Goal: Task Accomplishment & Management: Complete application form

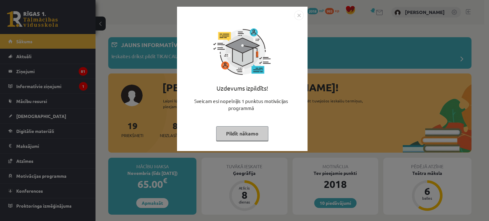
click at [299, 16] on img "Close" at bounding box center [299, 16] width 10 height 10
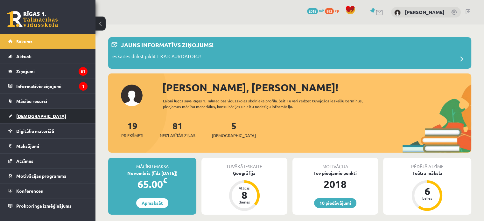
click at [32, 114] on span "[DEMOGRAPHIC_DATA]" at bounding box center [41, 116] width 50 height 6
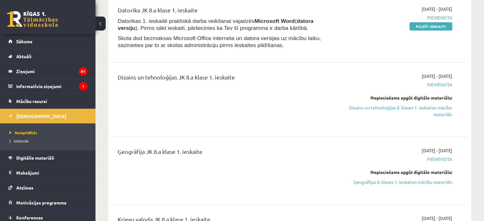
scroll to position [96, 0]
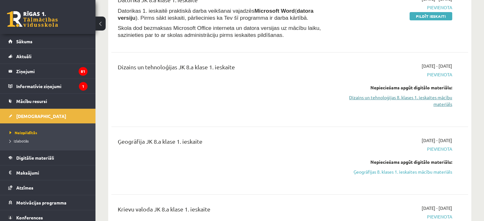
drag, startPoint x: 395, startPoint y: 97, endPoint x: 271, endPoint y: 19, distance: 145.8
click at [395, 97] on link "Dizains un tehnoloģijas 8. klases 1. ieskaites mācību materiāls" at bounding box center [399, 100] width 105 height 13
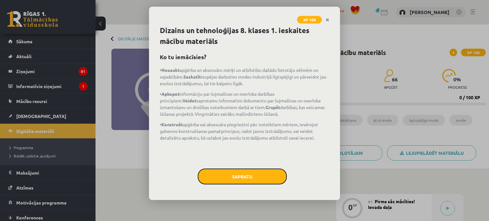
click at [250, 170] on button "Sapratu" at bounding box center [242, 177] width 89 height 16
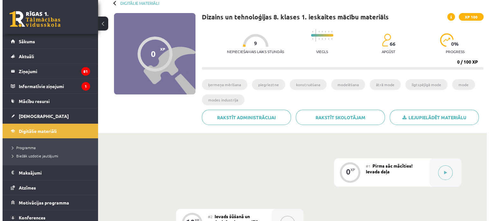
scroll to position [96, 0]
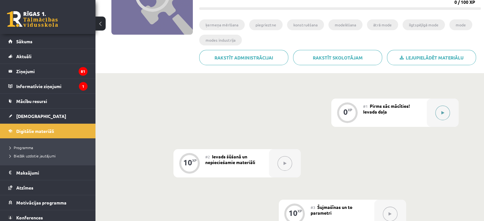
click at [440, 112] on button at bounding box center [443, 113] width 15 height 15
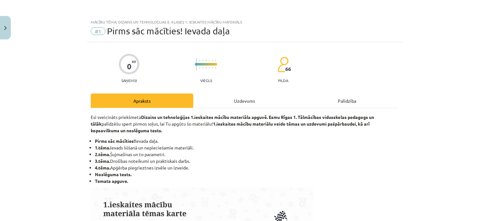
click at [242, 100] on div "Uzdevums" at bounding box center [244, 101] width 103 height 14
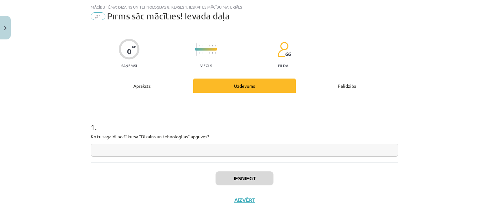
scroll to position [16, 0]
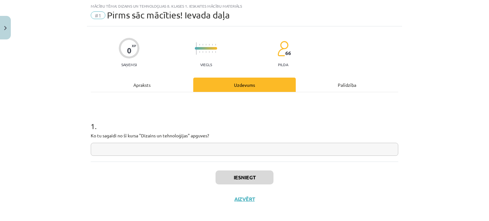
click at [222, 144] on input "text" at bounding box center [245, 149] width 308 height 13
type input "*"
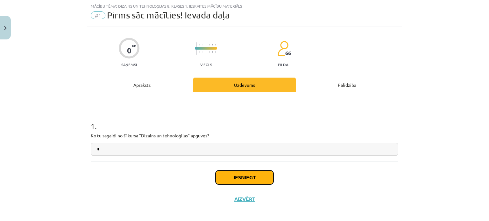
click at [247, 174] on button "Iesniegt" at bounding box center [245, 178] width 58 height 14
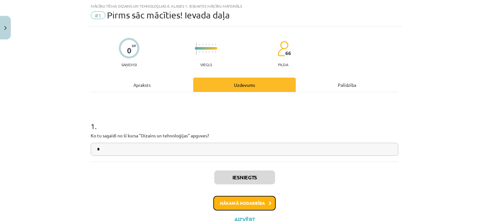
click at [260, 205] on button "Nākamā nodarbība" at bounding box center [244, 203] width 62 height 15
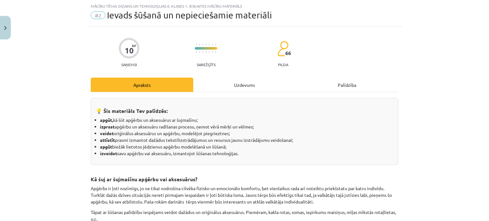
click at [217, 78] on div "Uzdevums" at bounding box center [244, 85] width 103 height 14
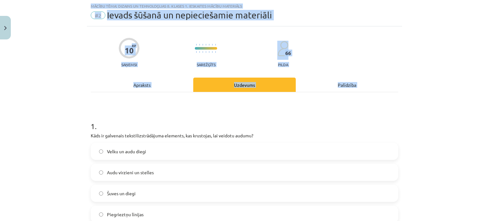
scroll to position [217, 0]
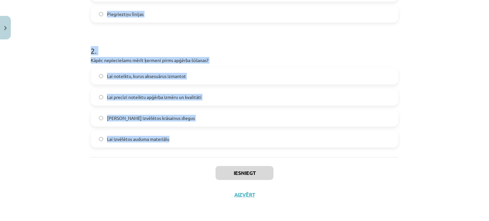
drag, startPoint x: 85, startPoint y: 126, endPoint x: 190, endPoint y: 139, distance: 105.3
click at [193, 141] on div "10 XP Saņemsi Sarežģīts 66 pilda Apraksts Uzdevums Palīdzība 1 . Kāds ir galven…" at bounding box center [244, 16] width 315 height 380
click at [47, 73] on div "Mācību tēma: Dizains un tehnoloģijas 8. klases 1. ieskaites mācību materiāls #2…" at bounding box center [244, 110] width 489 height 221
click at [54, 75] on div "Mācību tēma: Dizains un tehnoloģijas 8. klases 1. ieskaites mācību materiāls #2…" at bounding box center [244, 110] width 489 height 221
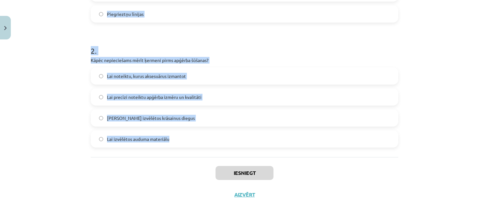
click at [51, 78] on div "Mācību tēma: Dizains un tehnoloģijas 8. klases 1. ieskaites mācību materiāls #2…" at bounding box center [244, 110] width 489 height 221
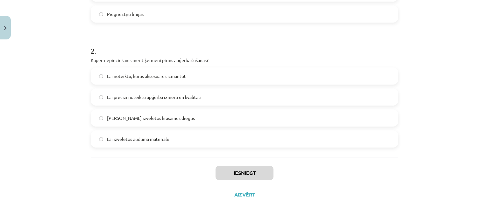
click at [113, 96] on span "Lai precīzi noteiktu apģērba izmēru un kvalitāti" at bounding box center [154, 97] width 95 height 7
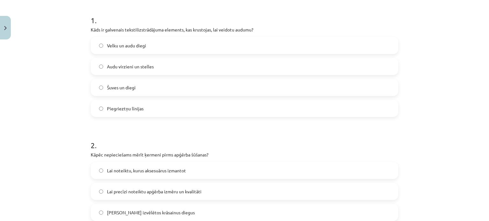
scroll to position [121, 0]
click at [121, 67] on span "Audu virzieni un stelles" at bounding box center [130, 67] width 47 height 7
click at [119, 42] on label "Velku un audu diegi" at bounding box center [244, 47] width 306 height 16
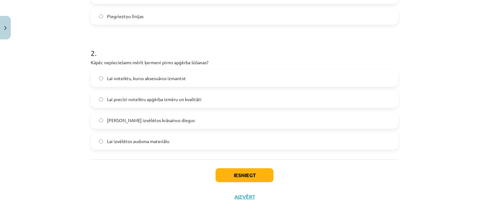
scroll to position [217, 0]
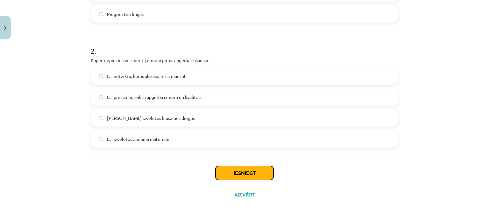
click at [265, 169] on button "Iesniegt" at bounding box center [245, 173] width 58 height 14
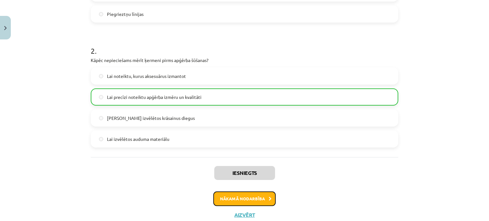
click at [259, 202] on button "Nākamā nodarbība" at bounding box center [244, 199] width 62 height 15
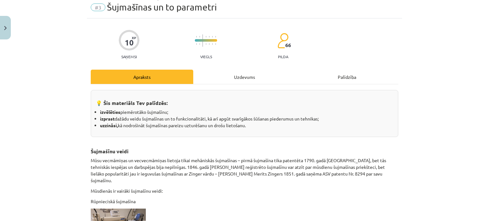
scroll to position [16, 0]
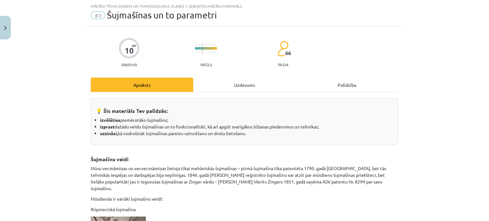
click at [242, 89] on div "Uzdevums" at bounding box center [244, 85] width 103 height 14
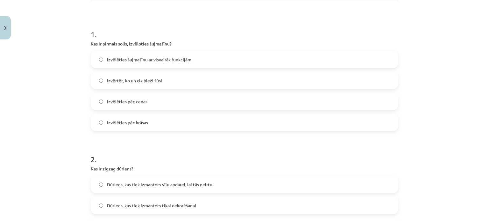
scroll to position [217, 0]
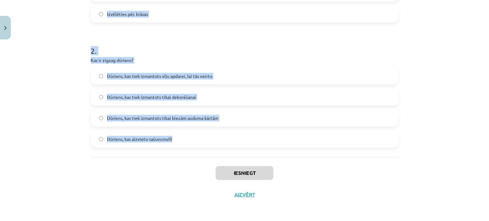
drag, startPoint x: 82, startPoint y: 122, endPoint x: 184, endPoint y: 140, distance: 103.4
click at [184, 140] on div "Mācību tēma: Dizains un tehnoloģijas 8. klases 1. ieskaites mācību materiāls #3…" at bounding box center [244, 110] width 489 height 221
click at [51, 77] on div "Mācību tēma: Dizains un tehnoloģijas 8. klases 1. ieskaites mācību materiāls #3…" at bounding box center [244, 110] width 489 height 221
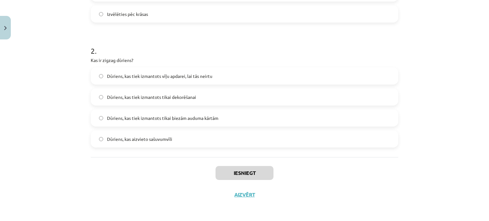
click at [51, 76] on div "Mācību tēma: Dizains un tehnoloģijas 8. klases 1. ieskaites mācību materiāls #3…" at bounding box center [244, 110] width 489 height 221
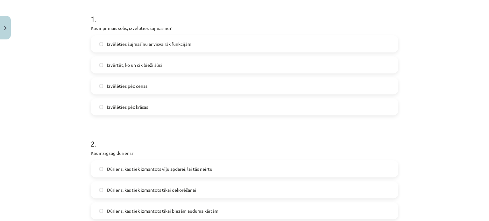
scroll to position [121, 0]
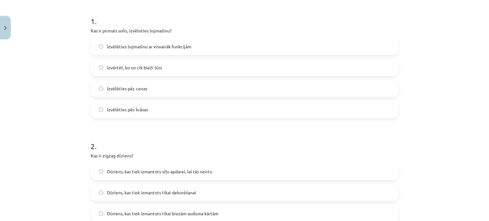
click at [147, 67] on span "Izvērtēt, ko un cik bieži šūsi" at bounding box center [134, 67] width 55 height 7
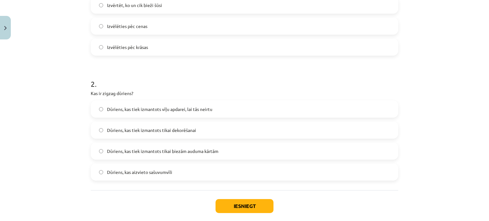
scroll to position [185, 0]
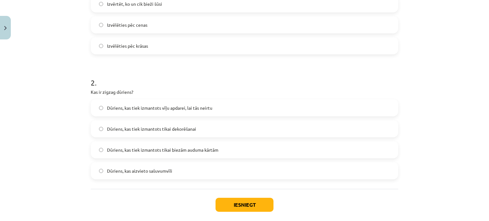
click at [119, 155] on label "Dūriens, kas tiek izmantots tikai biezām auduma kārtām" at bounding box center [244, 150] width 306 height 16
click at [181, 110] on span "Dūriens, kas tiek izmantots vīļu apdarei, lai tās neirtu" at bounding box center [159, 108] width 105 height 7
click at [247, 208] on button "Iesniegt" at bounding box center [245, 205] width 58 height 14
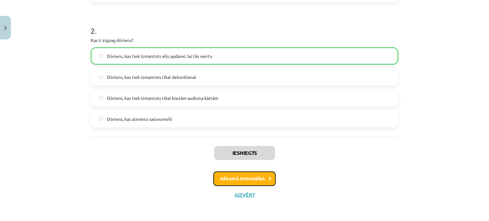
click at [250, 174] on button "Nākamā nodarbība" at bounding box center [244, 179] width 62 height 15
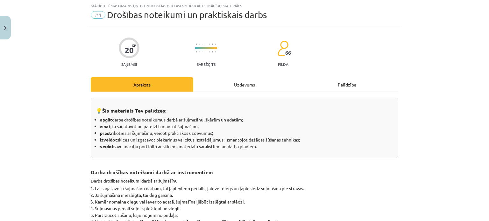
scroll to position [16, 0]
click at [220, 91] on div "Uzdevums" at bounding box center [244, 85] width 103 height 14
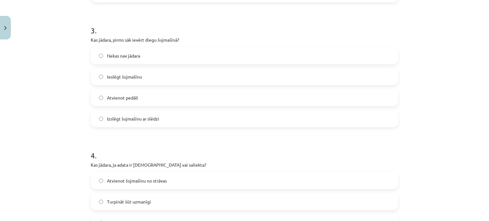
scroll to position [467, 0]
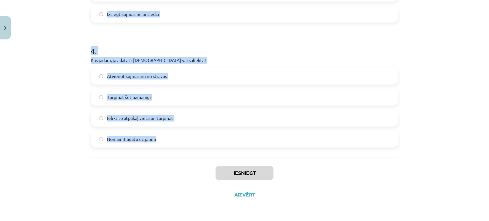
drag, startPoint x: 82, startPoint y: 125, endPoint x: 184, endPoint y: 154, distance: 105.6
click at [184, 154] on div "Mācību tēma: Dizains un tehnoloģijas 8. klases 1. ieskaites mācību materiāls #4…" at bounding box center [244, 110] width 489 height 221
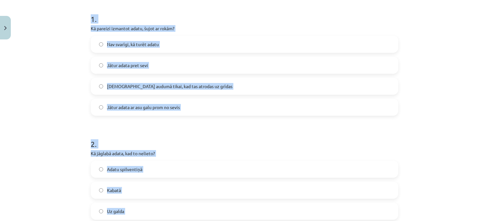
scroll to position [0, 0]
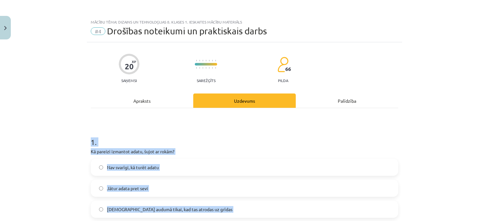
click at [48, 118] on div "Mācību tēma: Dizains un tehnoloģijas 8. klases 1. ieskaites mācību materiāls #4…" at bounding box center [244, 110] width 489 height 221
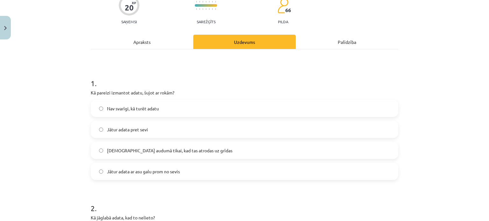
scroll to position [64, 0]
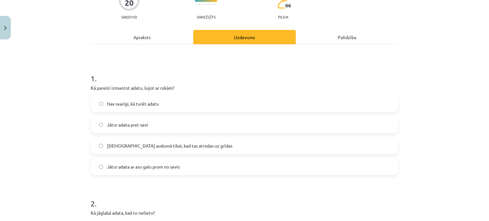
click at [162, 167] on span "Jātur adata ar asu galu prom no sevis" at bounding box center [143, 167] width 73 height 7
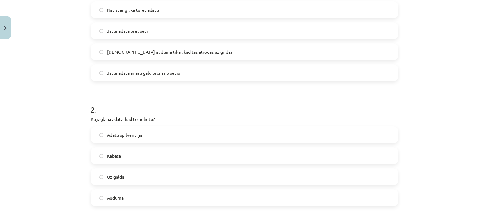
scroll to position [159, 0]
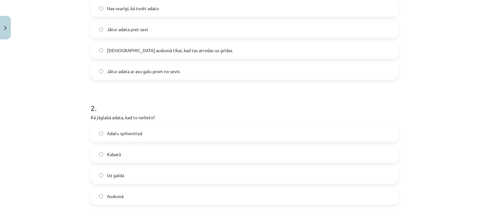
drag, startPoint x: 156, startPoint y: 136, endPoint x: 149, endPoint y: 134, distance: 7.2
click at [156, 136] on label "Adatu spilventiņā" at bounding box center [244, 133] width 306 height 16
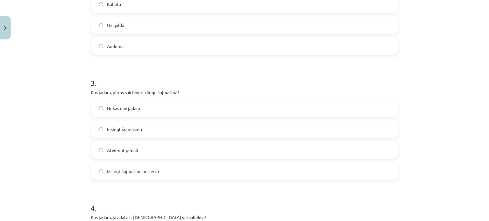
scroll to position [308, 0]
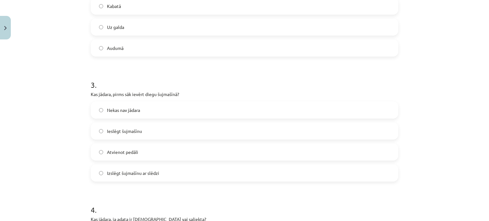
click at [148, 173] on span "Izslēgt šujmašīnu ar slēdzi" at bounding box center [133, 173] width 52 height 7
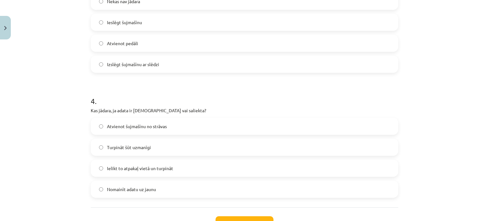
scroll to position [467, 0]
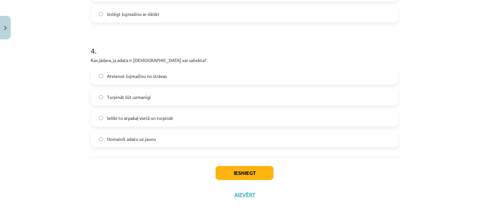
click at [152, 139] on span "Nomainīt adatu uz jaunu" at bounding box center [131, 139] width 49 height 7
click at [247, 170] on button "Iesniegt" at bounding box center [245, 173] width 58 height 14
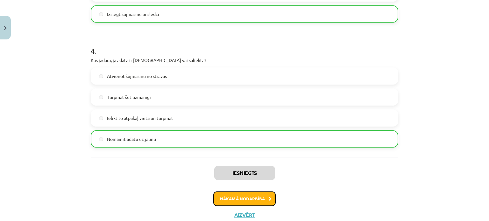
click at [254, 196] on button "Nākamā nodarbība" at bounding box center [244, 199] width 62 height 15
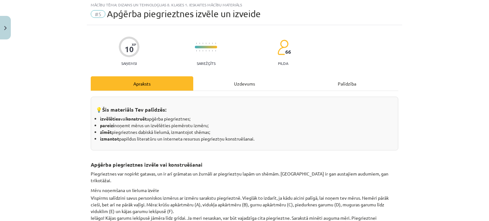
scroll to position [16, 0]
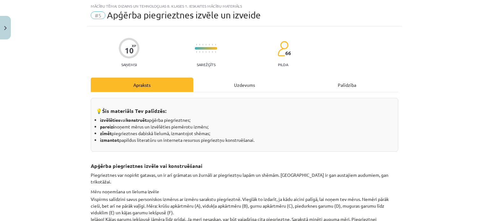
click at [229, 85] on div "Uzdevums" at bounding box center [244, 85] width 103 height 14
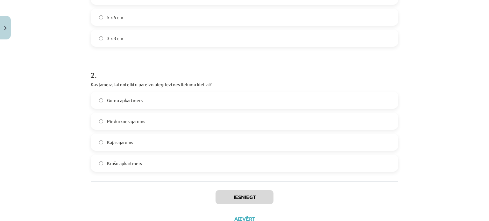
scroll to position [217, 0]
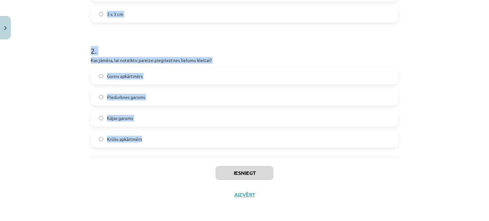
drag, startPoint x: 88, startPoint y: 124, endPoint x: 168, endPoint y: 154, distance: 85.8
click at [168, 154] on div "10 XP Saņemsi Sarežģīts 66 pilda Apraksts Uzdevums Palīdzība 1 . Kāda ir parast…" at bounding box center [244, 16] width 315 height 380
click at [45, 95] on div "Mācību tēma: Dizains un tehnoloģijas 8. klases 1. ieskaites mācību materiāls #5…" at bounding box center [244, 110] width 489 height 221
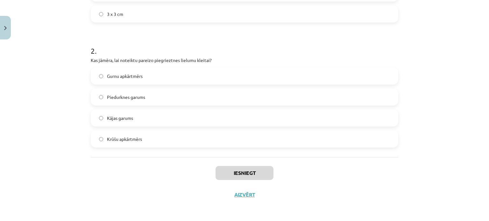
click at [127, 139] on span "Krūšu apkārtmērs" at bounding box center [124, 139] width 35 height 7
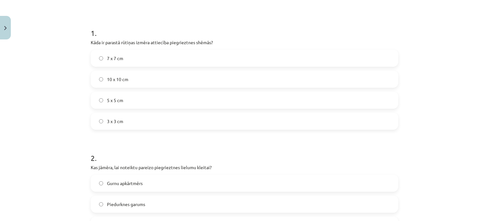
scroll to position [89, 0]
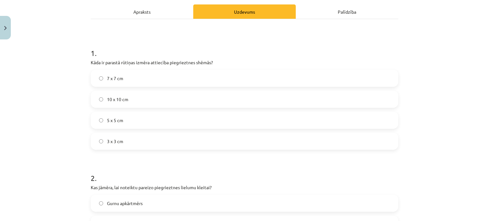
click at [127, 100] on label "10 x 10 cm" at bounding box center [244, 99] width 306 height 16
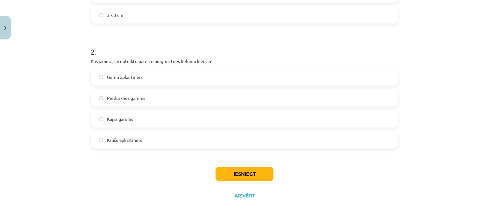
scroll to position [217, 0]
click at [254, 179] on button "Iesniegt" at bounding box center [245, 173] width 58 height 14
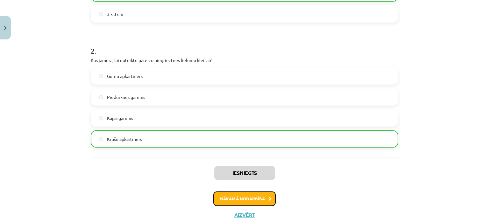
click at [260, 200] on button "Nākamā nodarbība" at bounding box center [244, 199] width 62 height 15
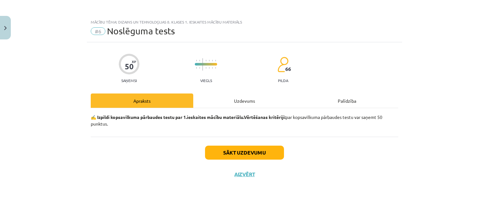
scroll to position [0, 0]
click at [251, 152] on button "Sākt uzdevumu" at bounding box center [244, 153] width 79 height 14
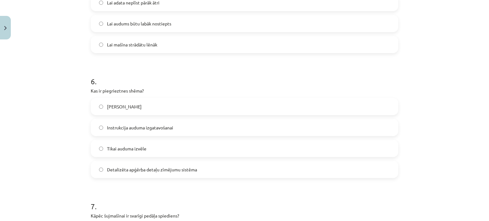
drag, startPoint x: 90, startPoint y: 142, endPoint x: 125, endPoint y: 106, distance: 49.3
click at [225, 126] on html "0 Dāvanas 2018 mP 993 xp Jurijs Zverevs Sākums Aktuāli Kā mācīties eSKOLĀ Konta…" at bounding box center [244, 14] width 489 height 221
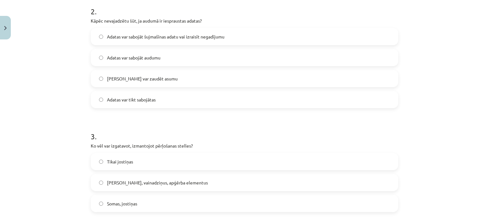
scroll to position [54, 0]
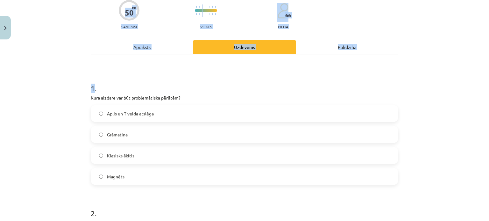
click at [58, 90] on div "Mācību tēma: Dizains un tehnoloģijas 8. klases 1. ieskaites mācību materiāls #6…" at bounding box center [244, 110] width 489 height 221
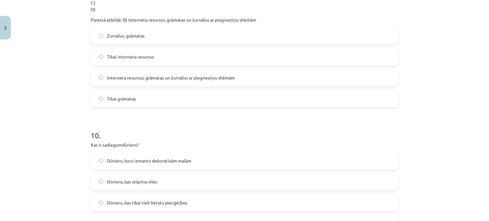
scroll to position [1234, 0]
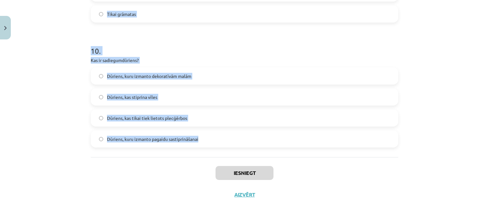
drag, startPoint x: 89, startPoint y: 86, endPoint x: 208, endPoint y: 142, distance: 131.4
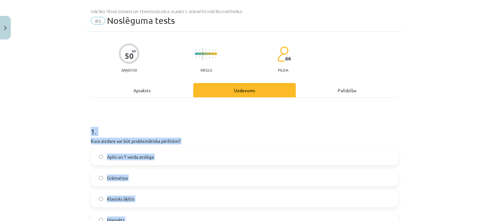
scroll to position [21, 0]
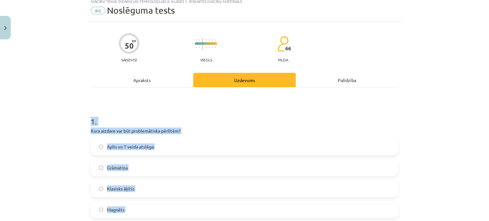
click at [66, 150] on div "Mācību tēma: Dizains un tehnoloģijas 8. klases 1. ieskaites mācību materiāls #6…" at bounding box center [244, 110] width 489 height 221
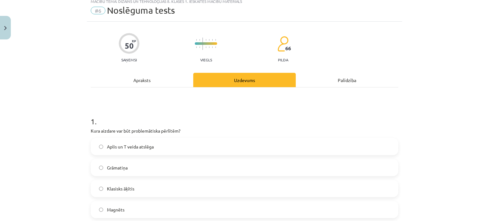
click at [66, 150] on div "Mācību tēma: Dizains un tehnoloģijas 8. klases 1. ieskaites mācību materiāls #6…" at bounding box center [244, 110] width 489 height 221
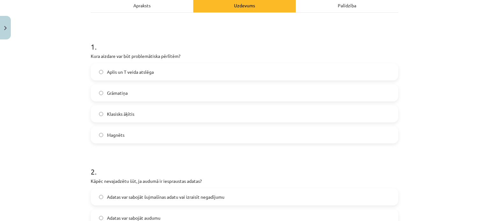
click at [134, 140] on label "Magnēts" at bounding box center [244, 135] width 306 height 16
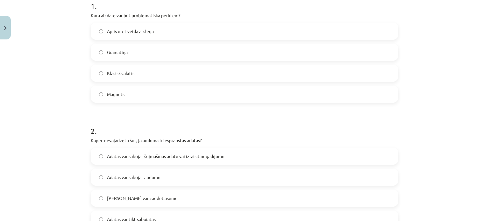
scroll to position [223, 0]
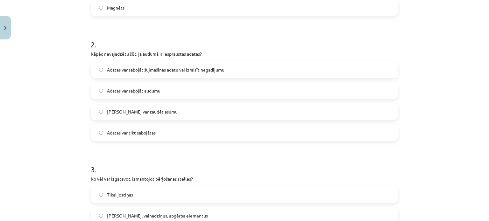
click at [181, 71] on span "Adatas var sabojāt šujmašīnas adatu vai izraisīt negadījumu" at bounding box center [166, 70] width 118 height 7
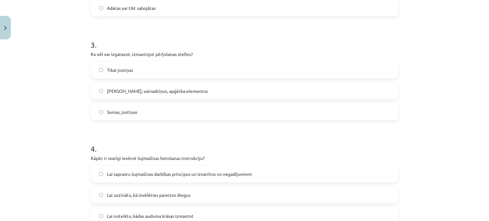
scroll to position [350, 0]
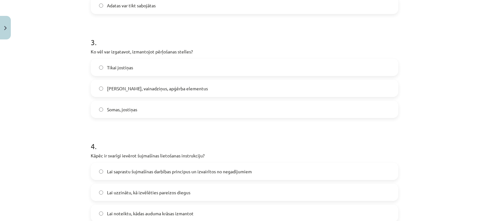
click at [144, 107] on label "Somas, jostiņas" at bounding box center [244, 110] width 306 height 16
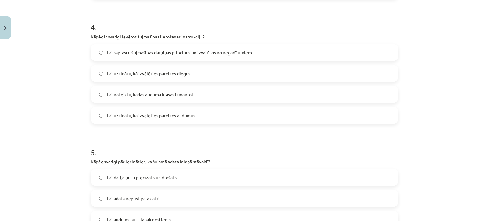
scroll to position [478, 0]
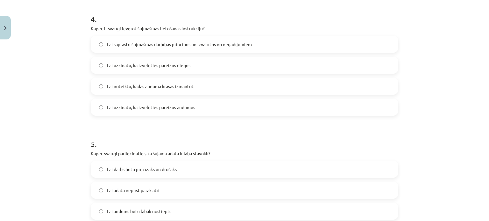
click at [174, 47] on label "Lai saprastu šujmašīnas darbības principus un izvairītos no negadījumiem" at bounding box center [244, 44] width 306 height 16
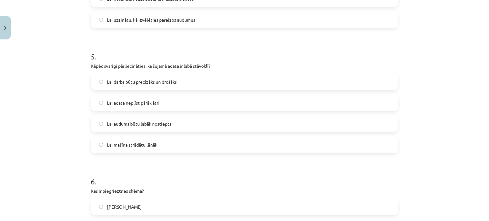
scroll to position [573, 0]
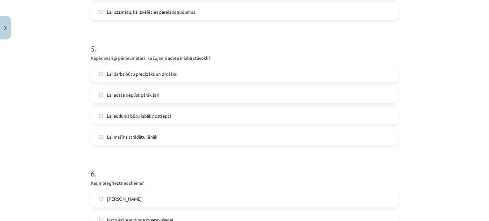
click at [180, 73] on label "Lai darbs būtu precīzāks un drošāks" at bounding box center [244, 74] width 306 height 16
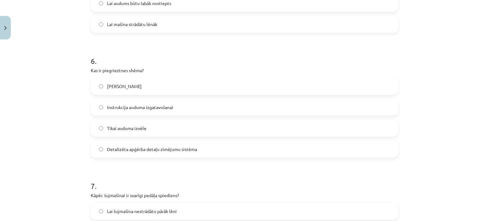
scroll to position [701, 0]
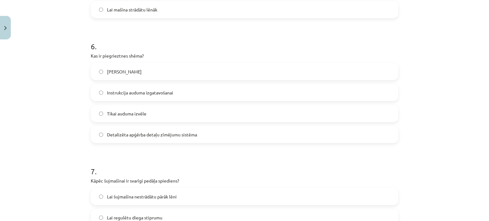
click at [163, 137] on span "Detalizēta apģērba detaļu zīmējumu sistēma" at bounding box center [152, 135] width 90 height 7
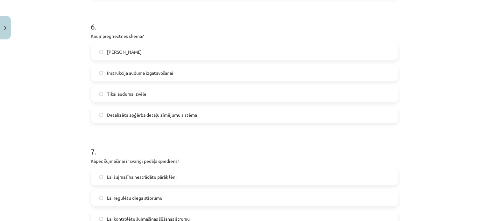
scroll to position [796, 0]
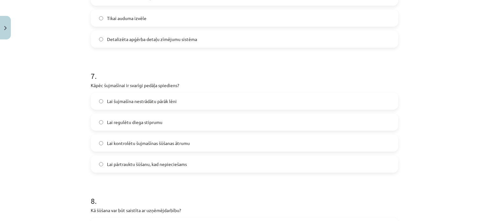
click at [182, 140] on label "Lai kontrolētu šujmašīnas šūšanas ātrumu" at bounding box center [244, 143] width 306 height 16
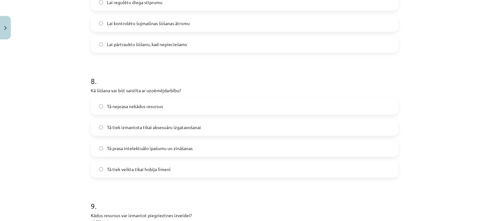
scroll to position [924, 0]
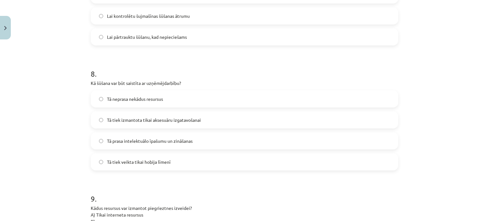
click at [198, 143] on label "Tā prasa intelektuālo īpašumu un zināšanas" at bounding box center [244, 141] width 306 height 16
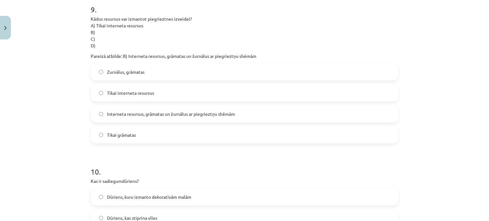
scroll to position [1115, 0]
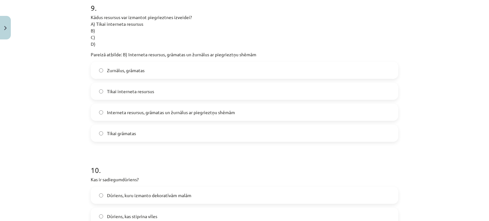
click at [194, 114] on span "Interneta resursus, grāmatas un žurnālus ar piegrieztņu shēmām" at bounding box center [171, 112] width 128 height 7
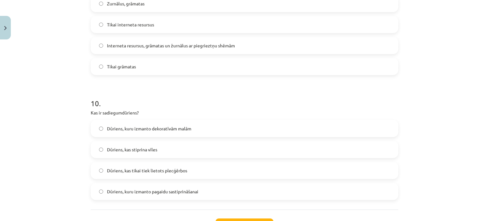
scroll to position [1210, 0]
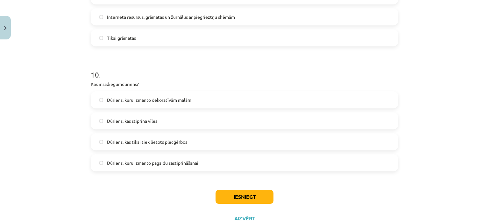
click at [196, 162] on span "Dūriens, kuru izmanto pagaidu sastiprināšanai" at bounding box center [152, 163] width 91 height 7
click at [246, 190] on div "Iesniegt Aizvērt" at bounding box center [245, 203] width 308 height 45
click at [247, 193] on button "Iesniegt" at bounding box center [245, 197] width 58 height 14
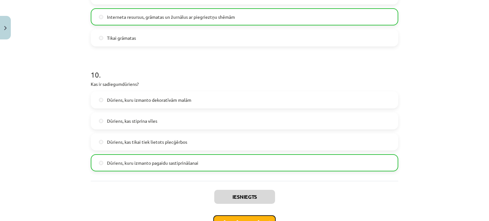
click at [262, 218] on button "Nākamā nodarbība" at bounding box center [244, 223] width 62 height 15
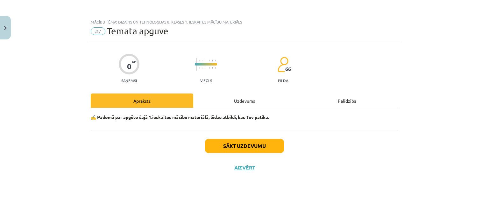
click at [249, 114] on p "✍️ Padomā par apgūto šajā 1.ieskaites mācību materiālā, lūdzu atbildi, kas Tev …" at bounding box center [245, 117] width 308 height 7
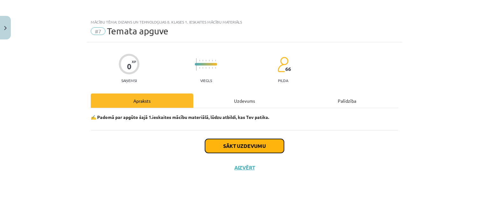
click at [253, 142] on button "Sākt uzdevumu" at bounding box center [244, 146] width 79 height 14
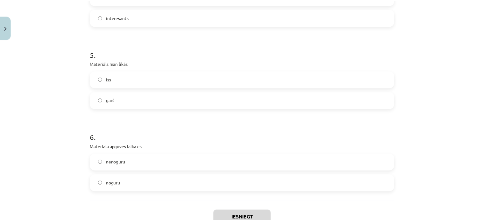
scroll to position [586, 0]
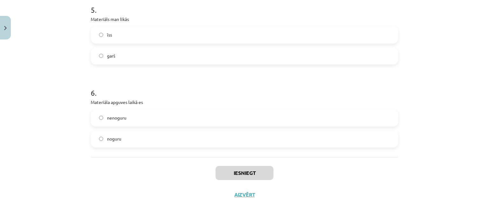
click at [223, 157] on div "Iesniegt Aizvērt" at bounding box center [245, 179] width 308 height 45
click at [224, 146] on label "noguru" at bounding box center [244, 139] width 306 height 16
click at [243, 137] on label "noguru" at bounding box center [244, 139] width 306 height 16
click at [255, 176] on button "Iesniegt" at bounding box center [245, 173] width 58 height 14
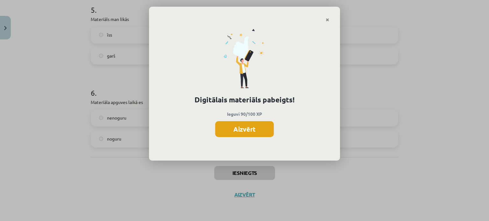
click at [242, 135] on button "Aizvērt" at bounding box center [244, 129] width 59 height 16
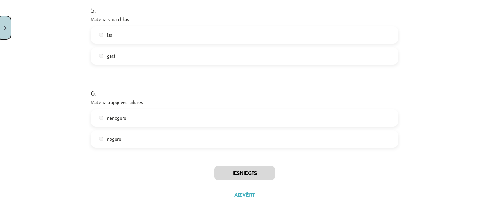
click at [0, 18] on button "Close" at bounding box center [5, 28] width 11 height 24
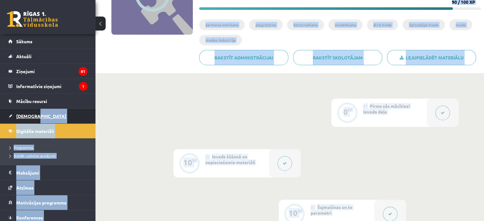
click at [33, 116] on span "[DEMOGRAPHIC_DATA]" at bounding box center [41, 116] width 50 height 6
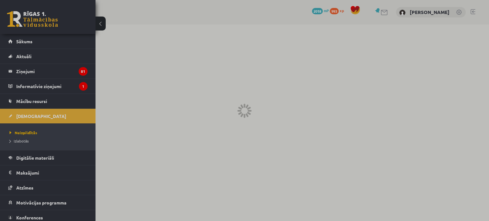
click at [119, 123] on div at bounding box center [244, 110] width 489 height 221
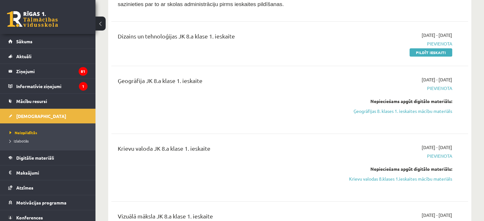
scroll to position [127, 0]
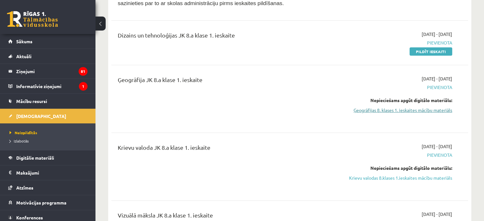
click at [375, 110] on link "Ģeogrāfijas 8. klases 1. ieskaites mācību materiāls" at bounding box center [399, 110] width 105 height 7
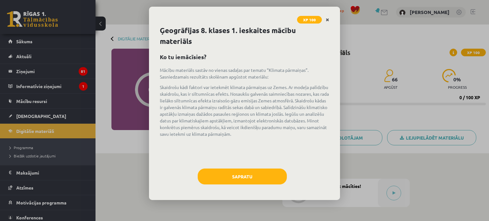
click at [328, 20] on icon "Close" at bounding box center [328, 20] width 4 height 4
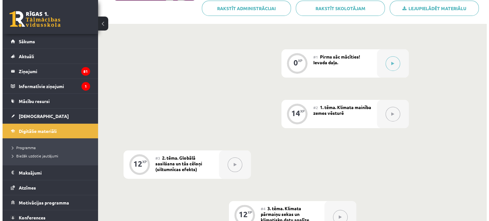
scroll to position [127, 0]
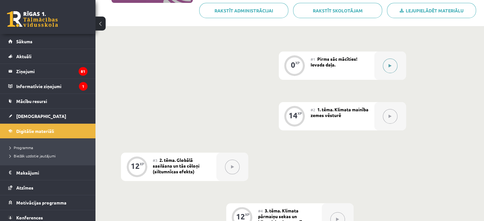
click at [383, 64] on button at bounding box center [390, 66] width 15 height 15
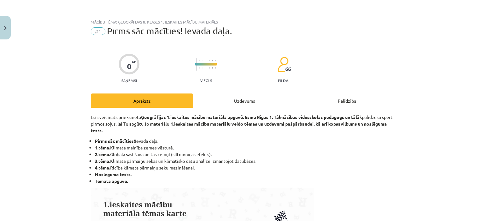
click at [272, 94] on div "Uzdevums" at bounding box center [244, 101] width 103 height 14
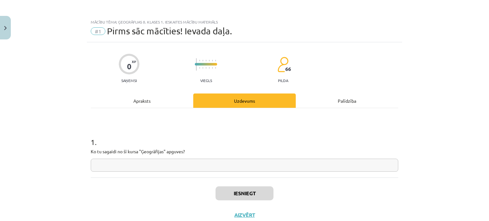
scroll to position [16, 0]
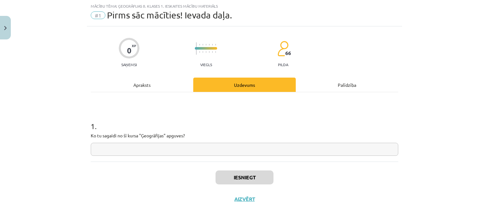
click at [209, 148] on input "text" at bounding box center [245, 149] width 308 height 13
type input "*"
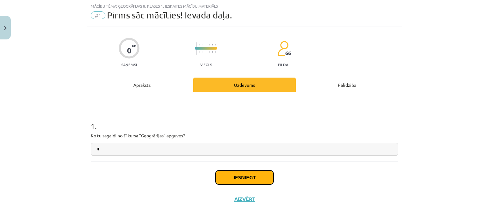
click at [245, 175] on button "Iesniegt" at bounding box center [245, 178] width 58 height 14
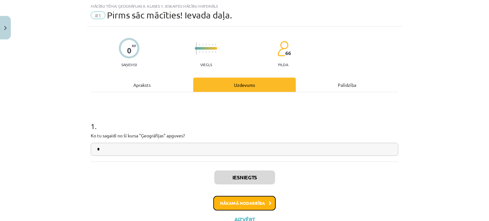
click at [237, 201] on button "Nākamā nodarbība" at bounding box center [244, 203] width 62 height 15
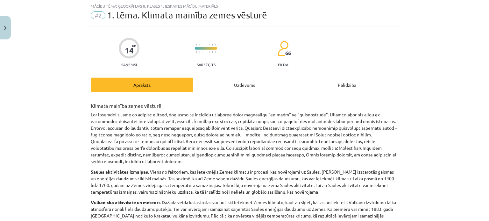
click at [226, 82] on div "Uzdevums" at bounding box center [244, 85] width 103 height 14
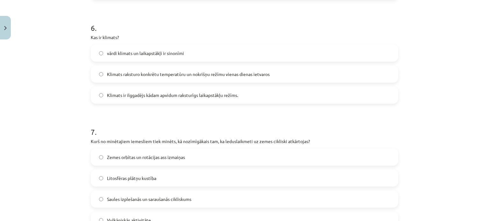
scroll to position [800, 0]
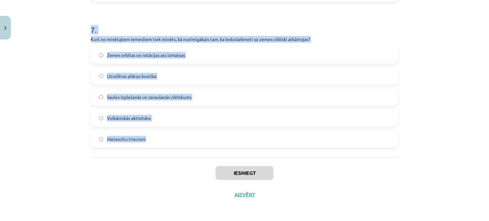
drag, startPoint x: 89, startPoint y: 125, endPoint x: 166, endPoint y: 145, distance: 79.0
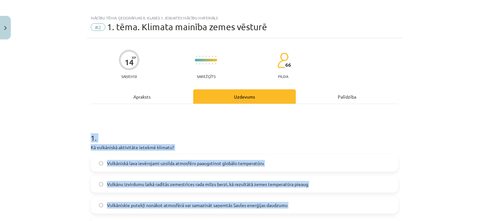
click at [43, 109] on div "Mācību tēma: Ģeogrāfijas 8. klases 1. ieskaites mācību materiāls #2 1. tēma. Kl…" at bounding box center [244, 110] width 489 height 221
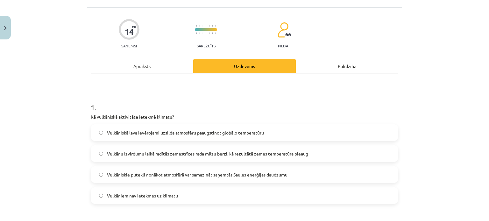
scroll to position [36, 0]
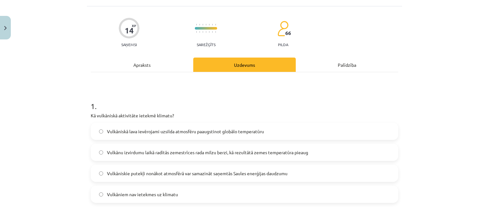
click at [232, 166] on label "Vulkāniskie putekļi nonākot atmosfērā var samazināt saņemtās Saules enerģijas d…" at bounding box center [244, 174] width 306 height 16
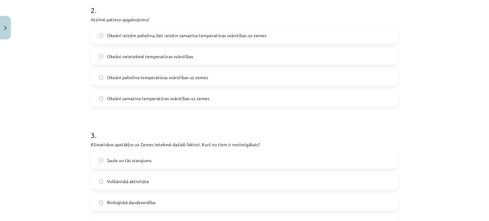
scroll to position [259, 0]
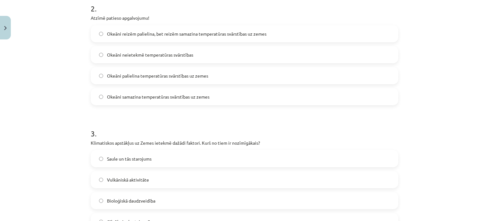
drag, startPoint x: 184, startPoint y: 96, endPoint x: 186, endPoint y: 89, distance: 7.1
click at [184, 97] on span "Okeāni samazina temperatūras svārstības uz zemes" at bounding box center [158, 97] width 103 height 7
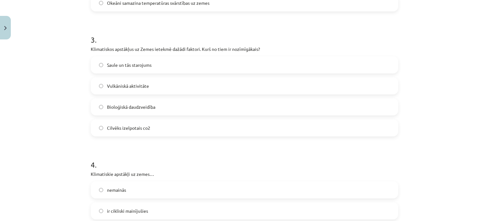
scroll to position [354, 0]
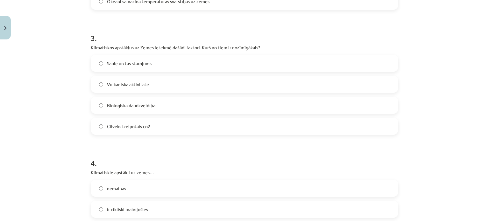
click at [173, 67] on label "Saule un tās starojums" at bounding box center [244, 63] width 306 height 16
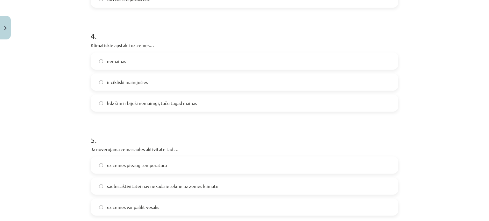
click at [153, 89] on label "ir cikliski mainījušies" at bounding box center [244, 82] width 306 height 16
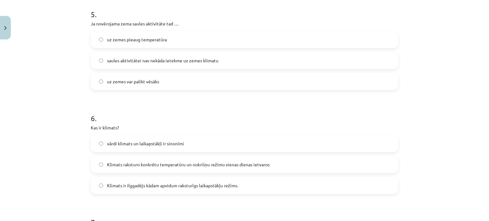
scroll to position [609, 0]
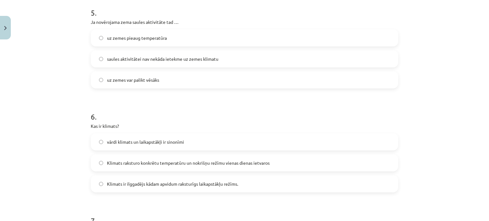
click at [167, 78] on label "uz zemes var palikt vēsāks" at bounding box center [244, 80] width 306 height 16
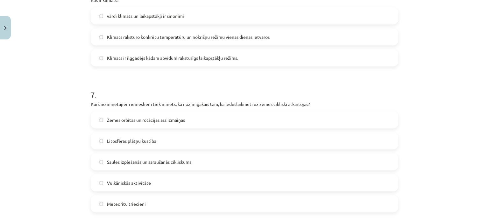
scroll to position [737, 0]
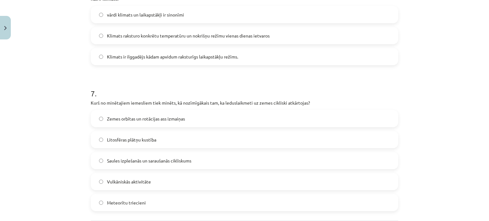
click at [176, 126] on label "Zemes orbītas un rotācijas ass izmaiņas" at bounding box center [244, 119] width 306 height 16
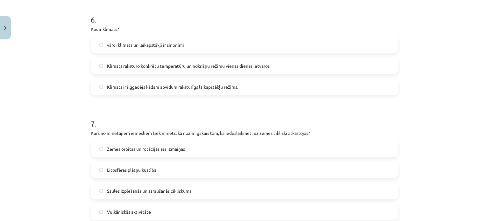
scroll to position [705, 0]
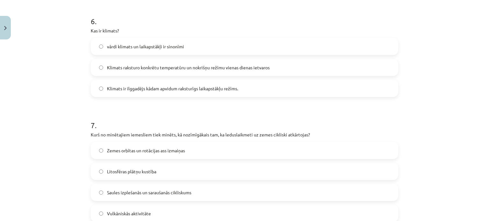
click at [237, 90] on span "Klimats ir ilggadējs kādam apvidum raksturīgs laikapstākļu režīms." at bounding box center [172, 88] width 131 height 7
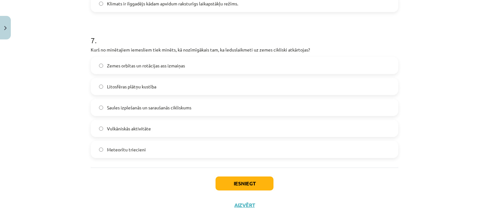
scroll to position [800, 0]
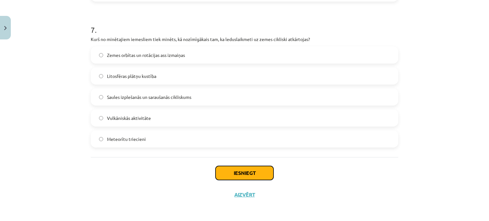
click at [240, 174] on button "Iesniegt" at bounding box center [245, 173] width 58 height 14
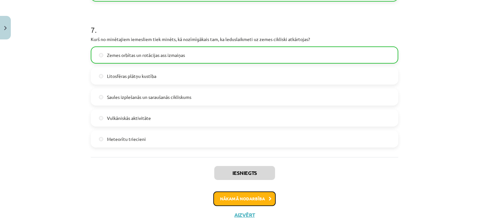
click at [256, 196] on button "Nākamā nodarbība" at bounding box center [244, 199] width 62 height 15
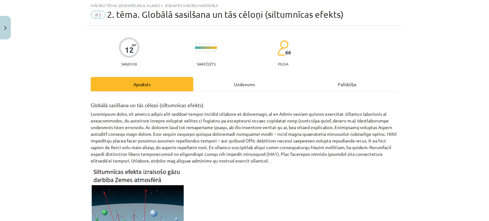
scroll to position [16, 0]
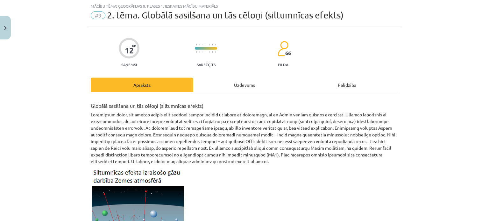
click at [237, 80] on div "Uzdevums" at bounding box center [244, 85] width 103 height 14
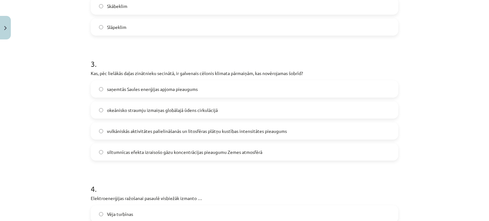
scroll to position [675, 0]
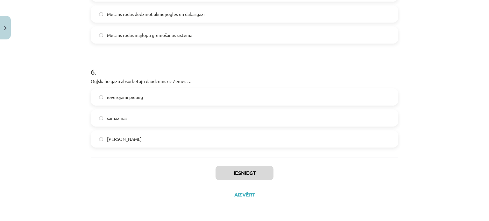
drag, startPoint x: 90, startPoint y: 124, endPoint x: 164, endPoint y: 145, distance: 76.4
click at [33, 104] on div "Mācību tēma: Ģeogrāfijas 8. klases 1. ieskaites mācību materiāls #3 2. tēma. Gl…" at bounding box center [244, 110] width 489 height 221
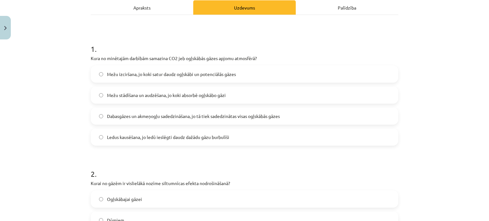
scroll to position [96, 0]
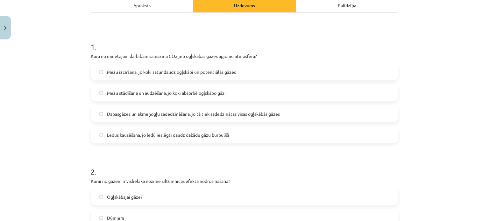
click at [176, 92] on span "Mežu stādīšana un audzēšana, jo koki absorbē ogļskābo gāzi" at bounding box center [166, 93] width 119 height 7
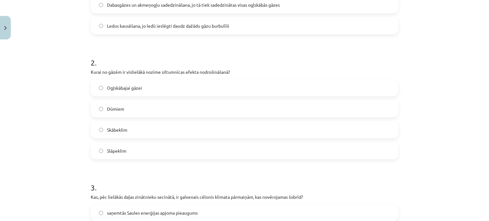
scroll to position [223, 0]
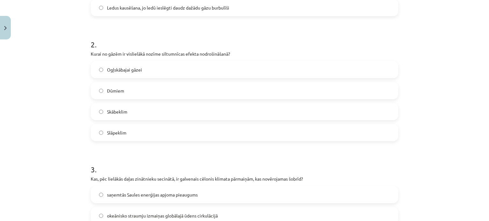
click at [145, 71] on label "Ogļskābajai gāzei" at bounding box center [244, 70] width 306 height 16
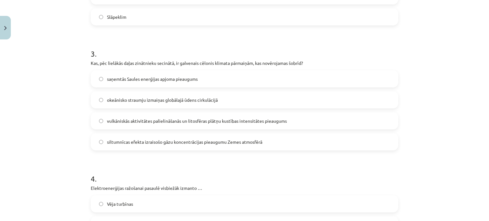
scroll to position [350, 0]
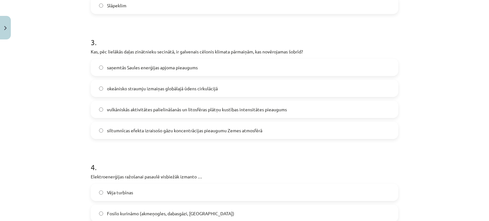
click at [246, 129] on span "siltumnīcas efekta izraisošo gāzu koncentrācijas pieaugumu Zemes atmosfērā" at bounding box center [184, 130] width 155 height 7
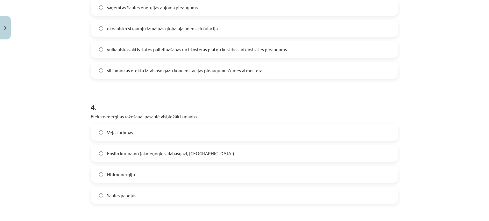
scroll to position [446, 0]
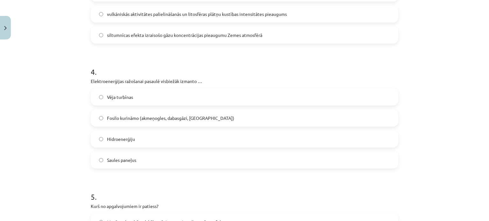
click at [180, 109] on div "Vēja turbīnas Fosilo kurināmo (akmeņogles, dabasgāzi, naftu) Hidroenerģiju Saul…" at bounding box center [245, 129] width 308 height 80
click at [177, 117] on span "Fosilo kurināmo (akmeņogles, dabasgāzi, naftu)" at bounding box center [170, 118] width 127 height 7
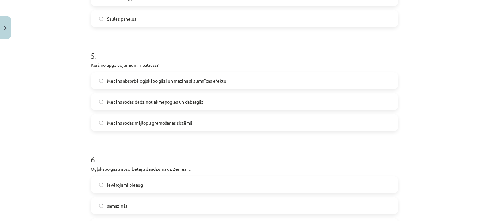
scroll to position [605, 0]
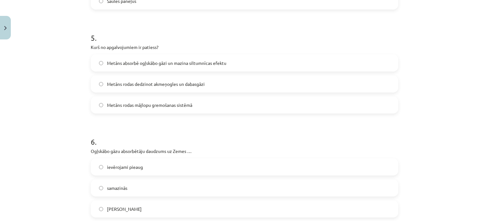
click at [64, 104] on div "Mācību tēma: Ģeogrāfijas 8. klases 1. ieskaites mācību materiāls #3 2. tēma. Gl…" at bounding box center [244, 110] width 489 height 221
click at [145, 108] on span "Metāns rodas mājlopu gremošanas sistēmā" at bounding box center [149, 105] width 85 height 7
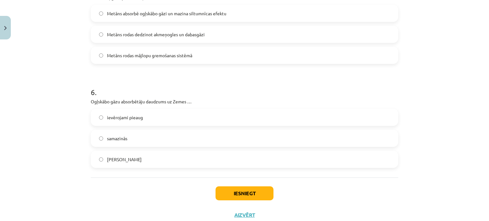
scroll to position [669, 0]
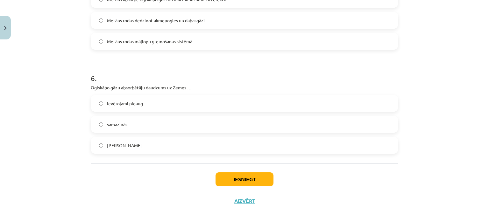
click at [123, 126] on span "samazinās" at bounding box center [117, 124] width 20 height 7
click at [252, 176] on button "Iesniegt" at bounding box center [245, 180] width 58 height 14
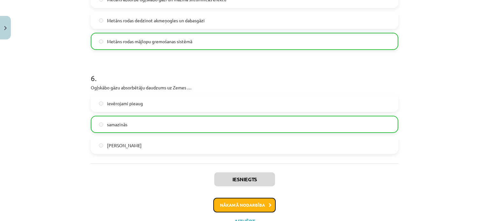
click at [258, 200] on button "Nākamā nodarbība" at bounding box center [244, 205] width 62 height 15
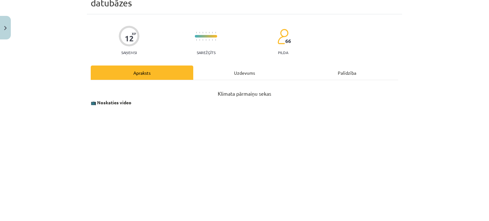
scroll to position [16, 0]
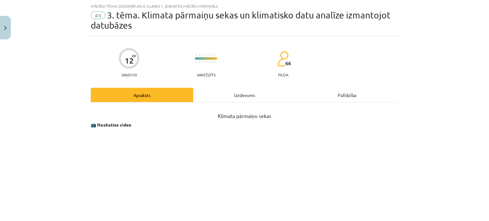
click at [225, 95] on div "Uzdevums" at bounding box center [244, 95] width 103 height 14
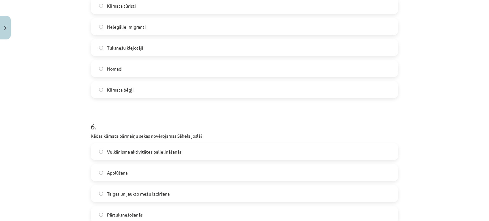
scroll to position [734, 0]
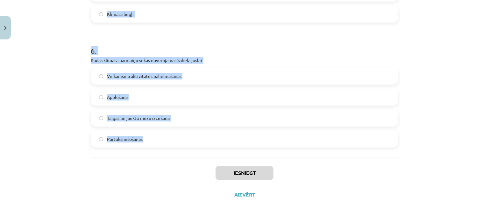
drag, startPoint x: 87, startPoint y: 132, endPoint x: 159, endPoint y: 132, distance: 72.3
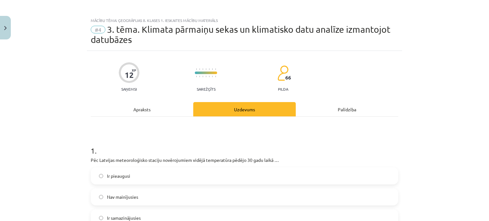
click at [31, 116] on div "Mācību tēma: Ģeogrāfijas 8. klases 1. ieskaites mācību materiāls #4 3. tēma. Kl…" at bounding box center [244, 110] width 489 height 221
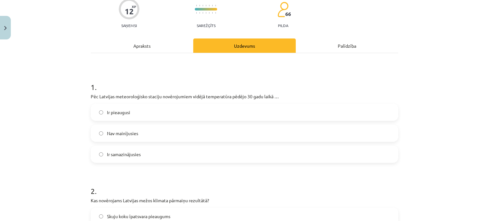
click at [130, 113] on label "Ir pieaugusi" at bounding box center [244, 112] width 306 height 16
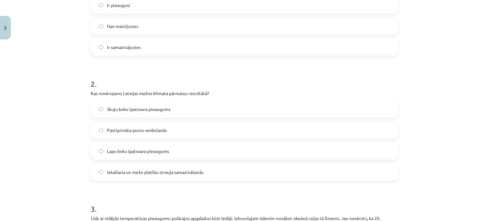
scroll to position [193, 0]
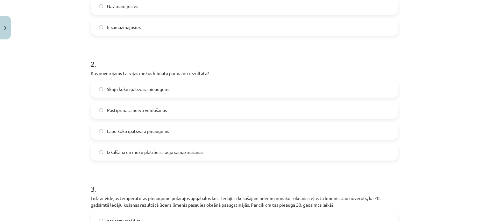
click at [181, 90] on label "Skuju koku īpatsvara pieaugums" at bounding box center [244, 89] width 306 height 16
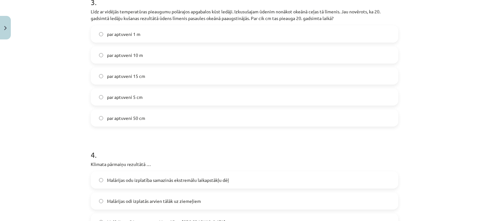
scroll to position [384, 0]
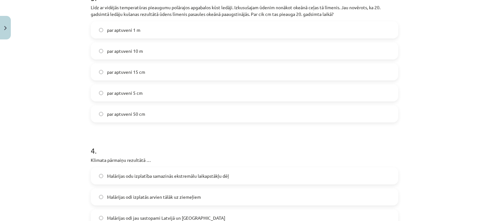
click at [157, 77] on label "par aptuveni 15 cm" at bounding box center [244, 72] width 306 height 16
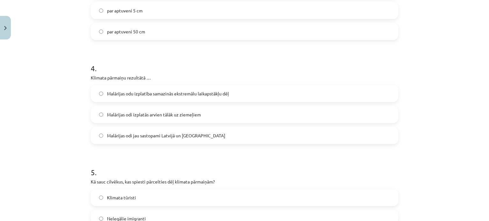
scroll to position [479, 0]
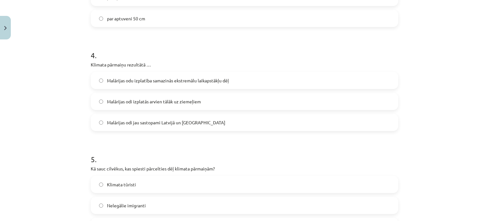
click at [192, 108] on label "Malārijas odi izplatās arvien tālāk uz ziemeļiem" at bounding box center [244, 102] width 306 height 16
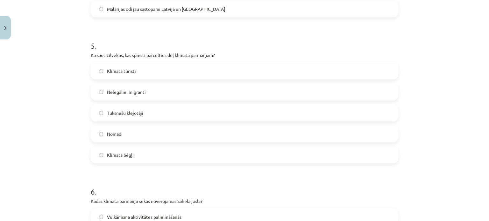
scroll to position [607, 0]
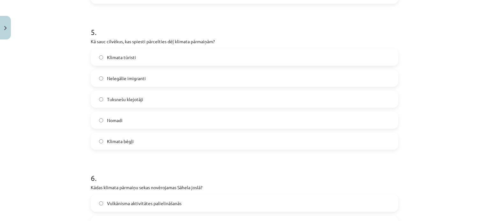
click at [141, 142] on label "Klimata bēgļi" at bounding box center [244, 141] width 306 height 16
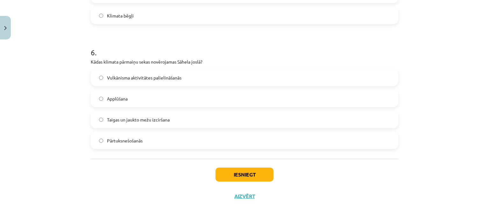
scroll to position [734, 0]
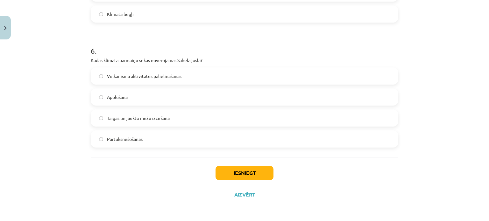
click at [149, 145] on label "Pārtuksnešošanās" at bounding box center [244, 139] width 306 height 16
click at [238, 167] on button "Iesniegt" at bounding box center [245, 173] width 58 height 14
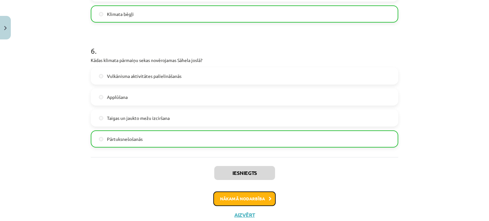
click at [246, 196] on button "Nākamā nodarbība" at bounding box center [244, 199] width 62 height 15
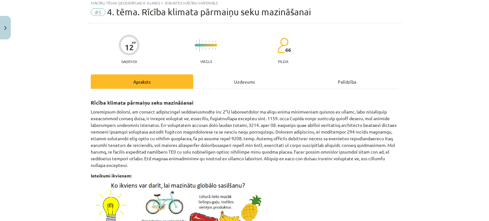
scroll to position [16, 0]
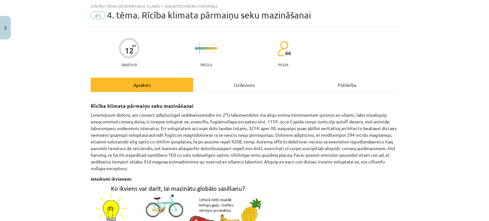
click at [221, 84] on div "Uzdevums" at bounding box center [244, 85] width 103 height 14
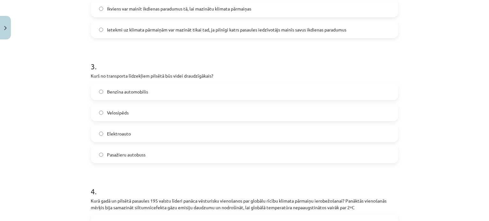
scroll to position [682, 0]
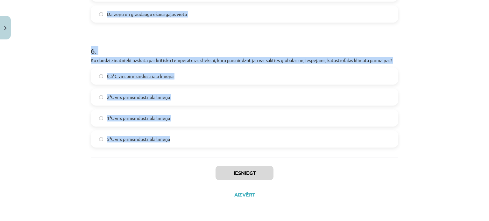
drag, startPoint x: 90, startPoint y: 124, endPoint x: 175, endPoint y: 141, distance: 87.1
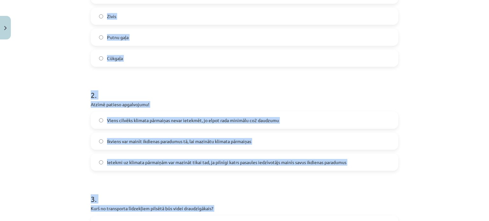
scroll to position [0, 0]
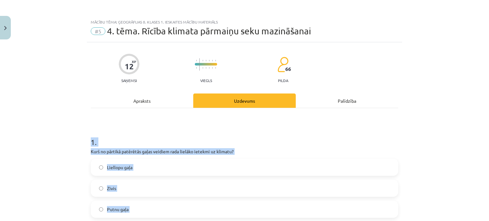
click at [44, 126] on div "Mācību tēma: Ģeogrāfijas 8. klases 1. ieskaites mācību materiāls #5 4. tēma. Rī…" at bounding box center [244, 110] width 489 height 221
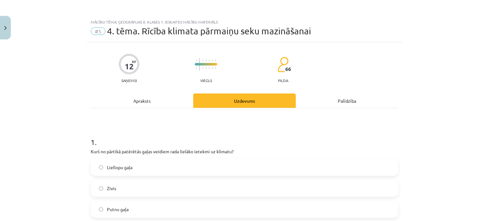
click at [124, 167] on span "Liellopu gaļa" at bounding box center [119, 167] width 25 height 7
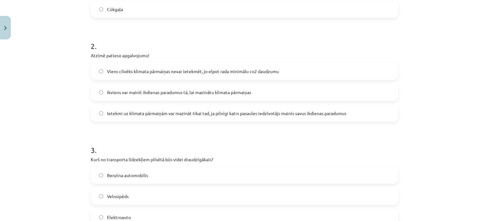
scroll to position [223, 0]
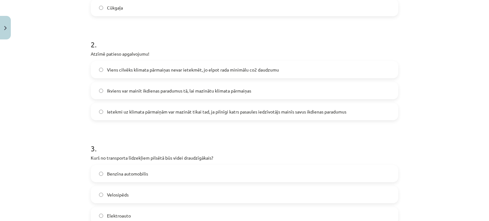
click at [226, 93] on span "Ikviens var mainīt ikdienas paradumus tā, lai mazinātu klimata pārmaiņas" at bounding box center [179, 91] width 144 height 7
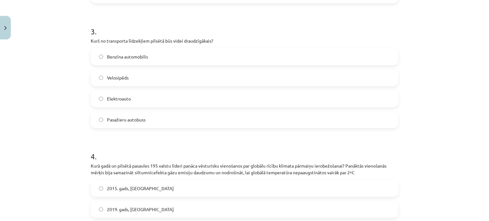
scroll to position [350, 0]
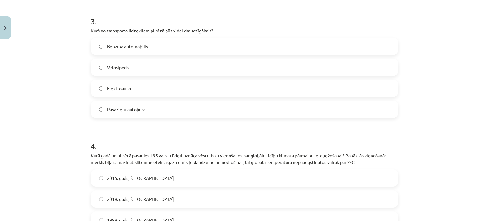
click at [147, 70] on label "Velosipēds" at bounding box center [244, 68] width 306 height 16
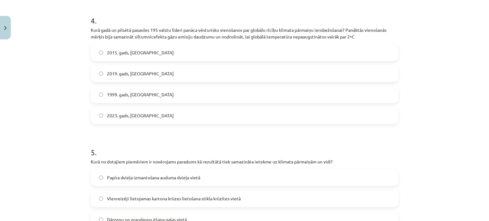
scroll to position [478, 0]
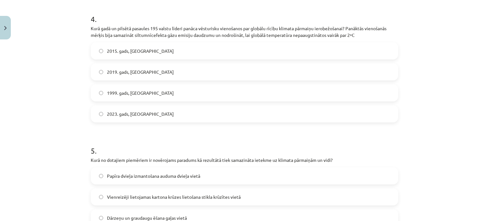
click at [145, 48] on label "2015. gads, Parīze" at bounding box center [244, 51] width 306 height 16
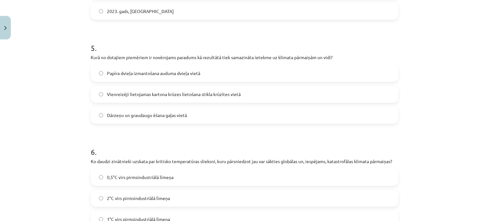
scroll to position [605, 0]
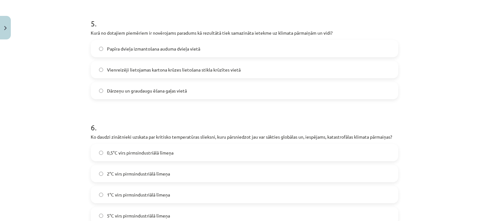
click at [160, 52] on label "Papīra dvieļa izmantošana auduma dvieļa vietā" at bounding box center [244, 49] width 306 height 16
click at [134, 84] on label "Dārzeņu un graudaugu ēšana gaļas vietā" at bounding box center [244, 91] width 306 height 16
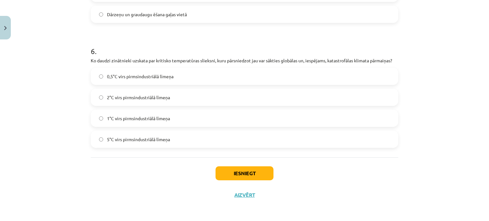
scroll to position [682, 0]
click at [126, 95] on span "2°C virs pirmsindustriālā līmeņa" at bounding box center [138, 97] width 63 height 7
click at [233, 172] on button "Iesniegt" at bounding box center [245, 173] width 58 height 14
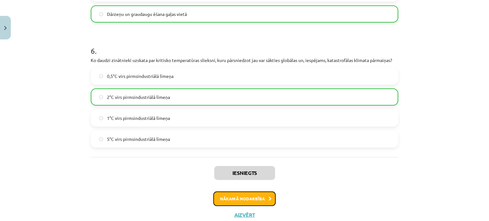
click at [262, 201] on button "Nākamā nodarbība" at bounding box center [244, 199] width 62 height 15
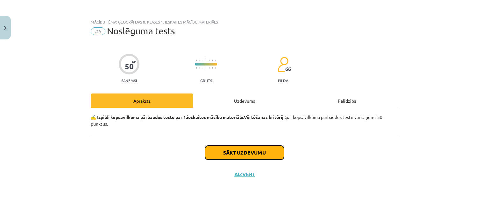
click at [249, 150] on button "Sākt uzdevumu" at bounding box center [244, 153] width 79 height 14
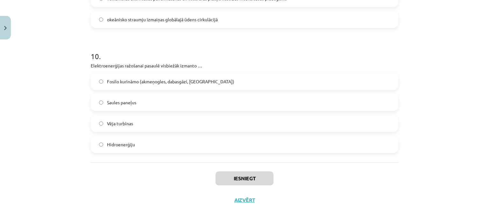
scroll to position [1176, 0]
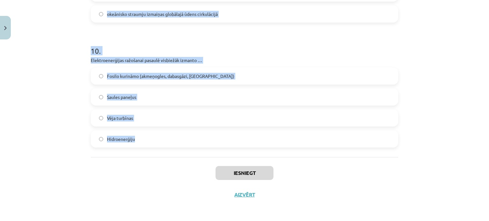
drag, startPoint x: 88, startPoint y: 139, endPoint x: 157, endPoint y: 139, distance: 69.1
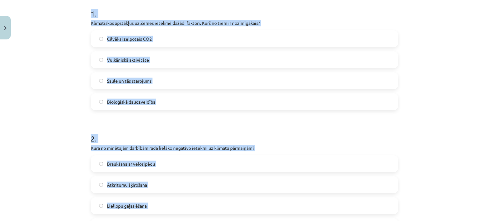
scroll to position [125, 0]
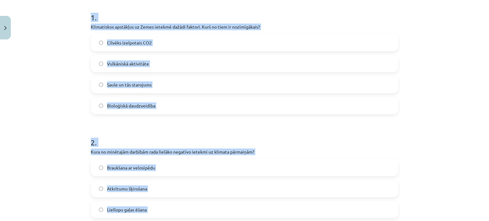
click at [44, 118] on div "Mācību tēma: Ģeogrāfijas 8. klases 1. ieskaites mācību materiāls #6 Noslēguma t…" at bounding box center [244, 110] width 489 height 221
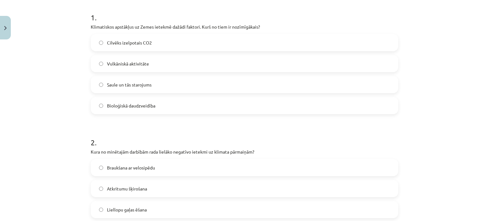
click at [154, 88] on label "Saule un tās starojums" at bounding box center [244, 85] width 306 height 16
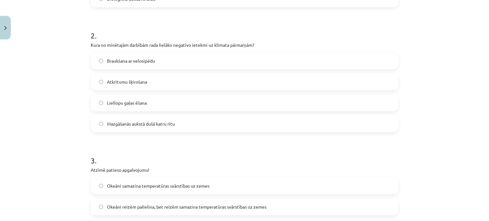
scroll to position [252, 0]
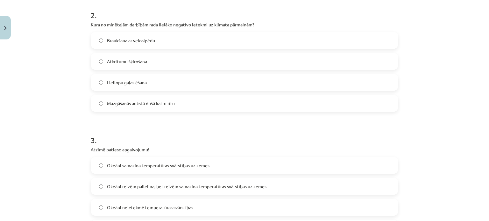
click at [160, 73] on div "Braukšana ar velosipēdu Atkritumu šķirošana Liellopu gaļas ēšana Mazgāšanās auk…" at bounding box center [245, 72] width 308 height 80
click at [159, 84] on label "Liellopu gaļas ēšana" at bounding box center [244, 83] width 306 height 16
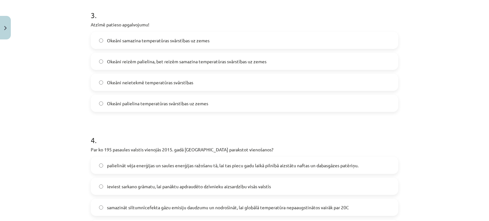
scroll to position [380, 0]
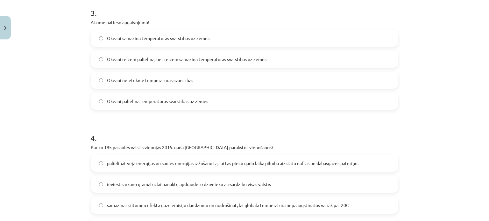
click at [192, 104] on span "Okeāni palielina temperatūras svārstības uz zemes" at bounding box center [157, 101] width 101 height 7
click at [155, 61] on span "Okeāni reizēm palielina, bet reizēm samazina temperatūras svārstības uz zemes" at bounding box center [187, 59] width 160 height 7
click at [154, 39] on span "Okeāni samazina temperatūras svārstības uz zemes" at bounding box center [158, 38] width 103 height 7
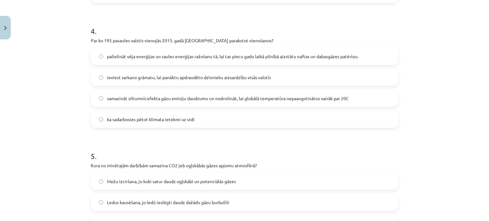
scroll to position [507, 0]
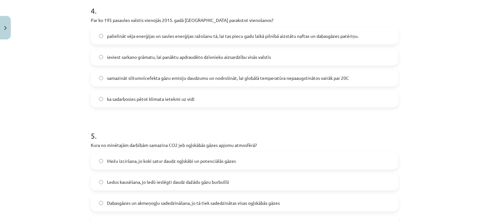
click at [260, 80] on span "samazināt siltumnīcefekta gāzu emisiju daudzumu un nodrošināt, lai globālā temp…" at bounding box center [228, 78] width 242 height 7
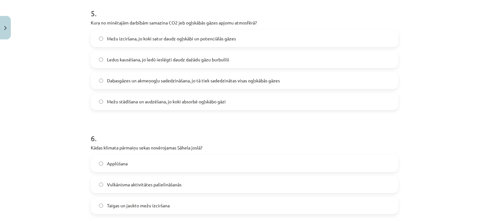
scroll to position [634, 0]
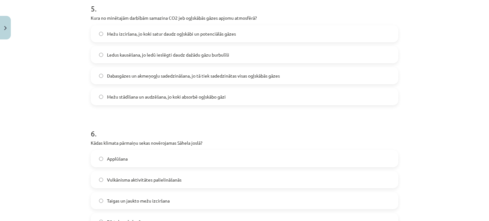
click at [215, 97] on span "Mežu stādīšana un audzēšana, jo koki absorbē ogļskābo gāzi" at bounding box center [166, 97] width 119 height 7
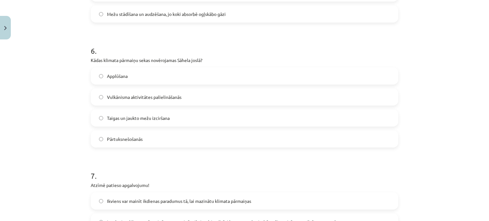
scroll to position [730, 0]
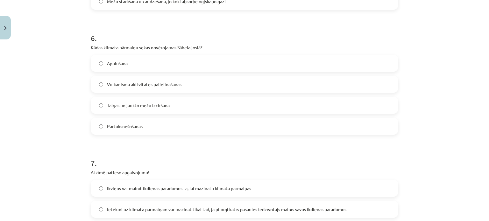
click at [147, 134] on label "Pārtuksnešošanās" at bounding box center [244, 126] width 306 height 16
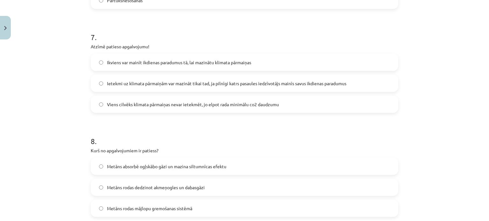
scroll to position [857, 0]
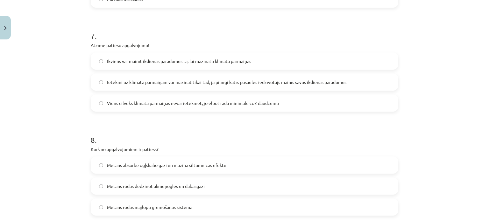
click at [206, 63] on span "Ikviens var mainīt ikdienas paradumus tā, lai mazinātu klimata pārmaiņas" at bounding box center [179, 61] width 144 height 7
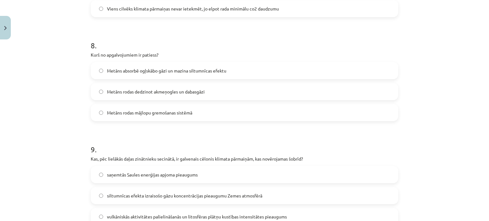
scroll to position [953, 0]
click at [198, 113] on label "Metāns rodas mājlopu gremošanas sistēmā" at bounding box center [244, 112] width 306 height 16
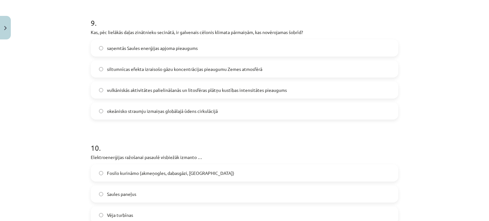
scroll to position [1080, 0]
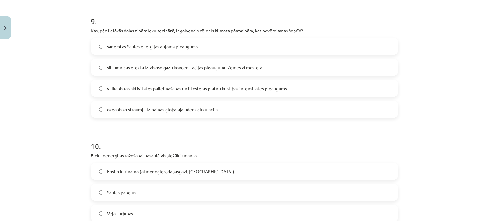
click at [256, 66] on span "siltumnīcas efekta izraisošo gāzu koncentrācijas pieaugumu Zemes atmosfērā" at bounding box center [184, 67] width 155 height 7
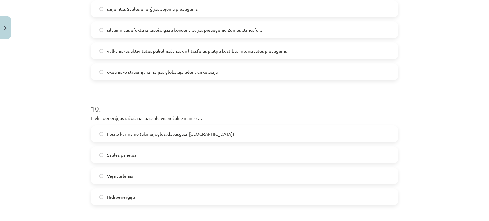
scroll to position [1176, 0]
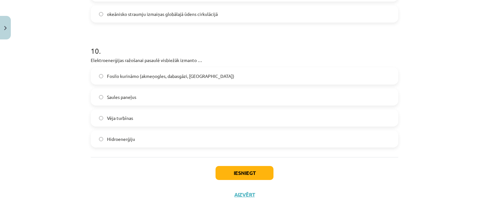
click at [186, 73] on span "Fosilo kurināmo (akmeņogles, dabasgāzi, naftu)" at bounding box center [170, 76] width 127 height 7
click at [253, 177] on button "Iesniegt" at bounding box center [245, 173] width 58 height 14
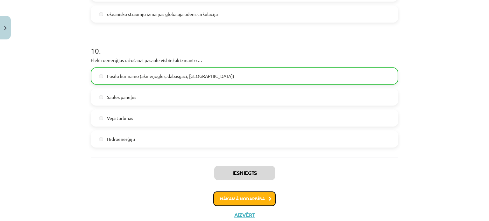
click at [264, 198] on button "Nākamā nodarbība" at bounding box center [244, 199] width 62 height 15
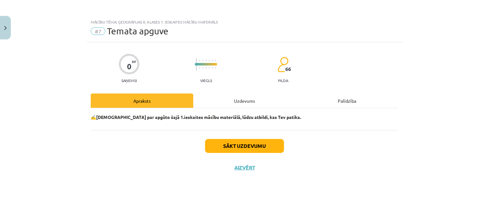
scroll to position [0, 0]
click at [242, 104] on div "Uzdevums" at bounding box center [244, 101] width 103 height 14
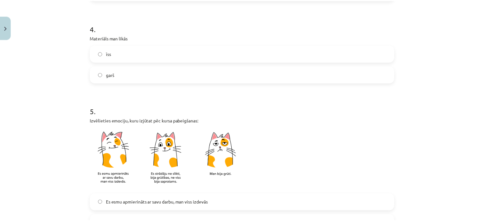
scroll to position [552, 0]
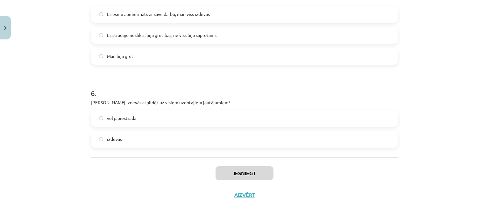
click at [220, 121] on label "vēl jāpiestrādā" at bounding box center [244, 119] width 306 height 16
click at [262, 180] on div "Iesniegt Aizvērt" at bounding box center [245, 180] width 308 height 45
click at [263, 170] on button "Iesniegt" at bounding box center [245, 174] width 58 height 14
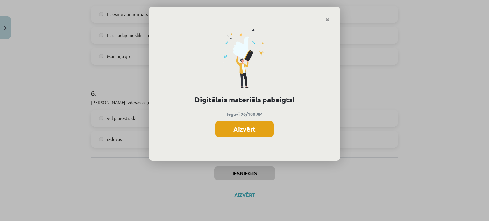
click at [246, 133] on button "Aizvērt" at bounding box center [244, 129] width 59 height 16
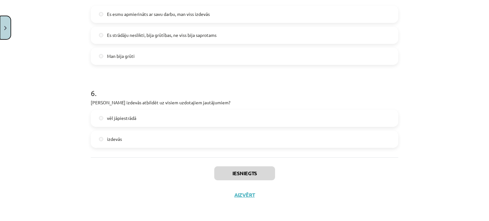
click at [7, 24] on button "Close" at bounding box center [5, 28] width 11 height 24
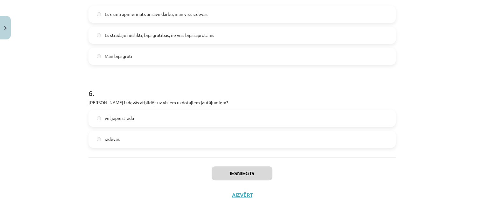
click at [35, 114] on div "Mācību tēma: Ģeogrāfijas 8. klases 1. ieskaites mācību materiāls #7 Temata apgu…" at bounding box center [242, 110] width 484 height 221
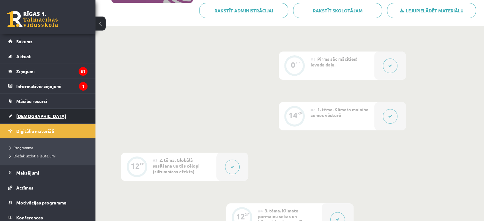
click at [32, 114] on span "[DEMOGRAPHIC_DATA]" at bounding box center [41, 116] width 50 height 6
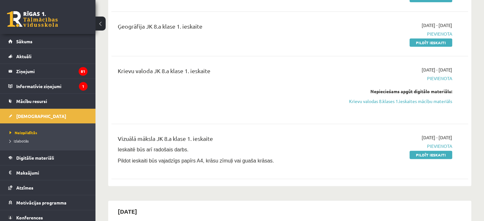
scroll to position [191, 0]
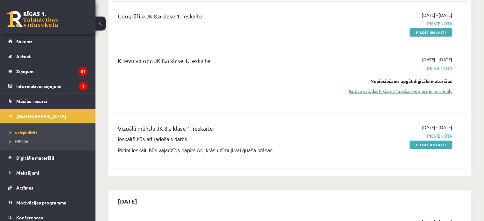
click at [371, 88] on link "Krievu valodas 8.klases 1.ieskaites mācību materiāls" at bounding box center [399, 91] width 105 height 7
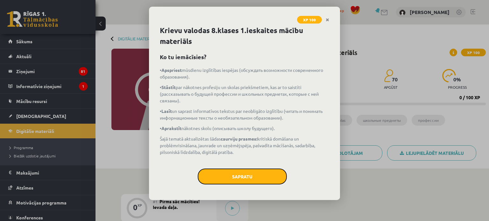
click at [271, 172] on button "Sapratu" at bounding box center [242, 177] width 89 height 16
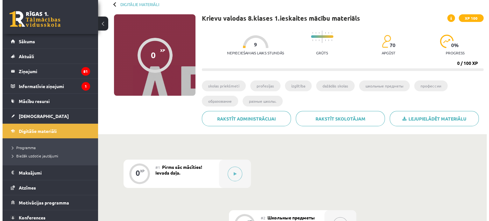
scroll to position [34, 0]
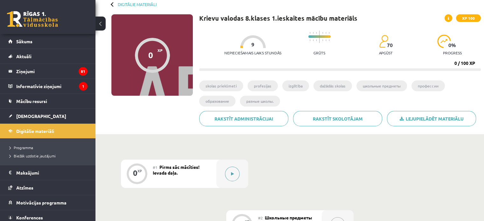
click at [233, 168] on button at bounding box center [232, 174] width 15 height 15
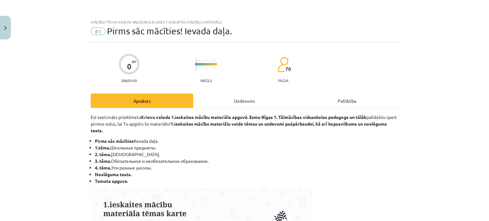
click at [259, 103] on div "Uzdevums" at bounding box center [244, 101] width 103 height 14
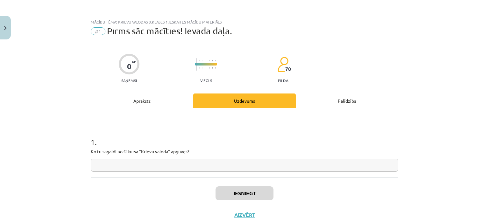
scroll to position [16, 0]
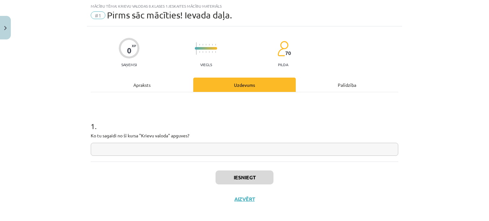
click at [234, 147] on input "text" at bounding box center [245, 149] width 308 height 13
type input "*"
click at [227, 151] on input "text" at bounding box center [245, 149] width 308 height 13
type input "*"
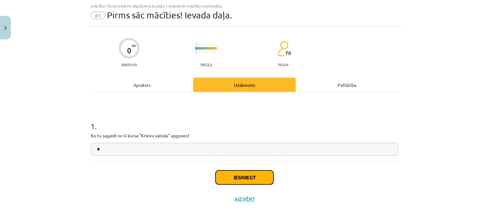
click at [252, 178] on button "Iesniegt" at bounding box center [245, 178] width 58 height 14
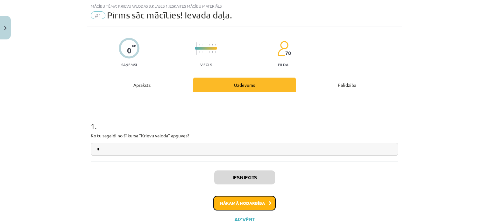
click at [244, 202] on button "Nākamā nodarbība" at bounding box center [244, 203] width 62 height 15
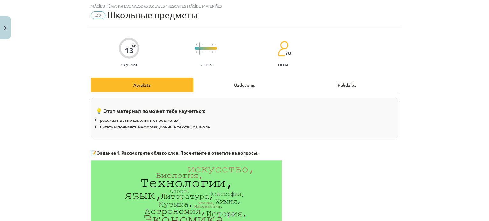
click at [238, 87] on div "Uzdevums" at bounding box center [244, 85] width 103 height 14
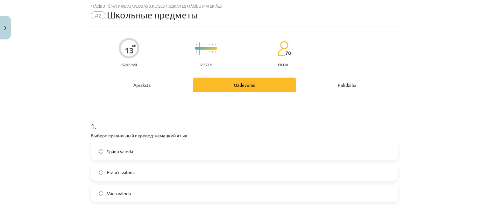
click at [131, 195] on label "Vācu valoda" at bounding box center [244, 194] width 306 height 16
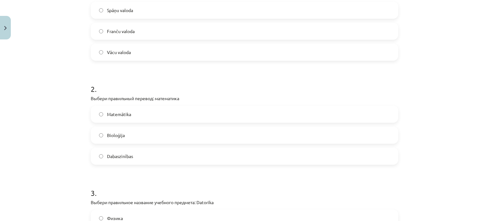
scroll to position [175, 0]
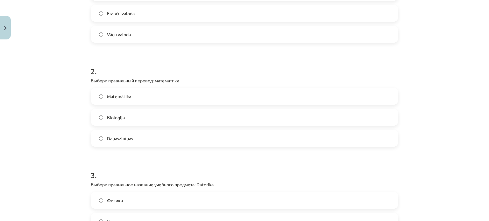
click at [126, 98] on span "Matemātika" at bounding box center [119, 96] width 24 height 7
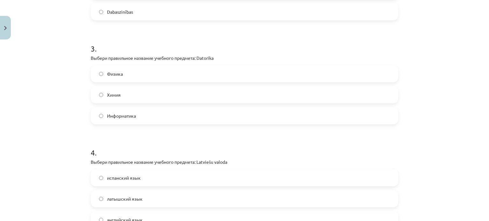
scroll to position [303, 0]
click at [136, 121] on label "Информатика" at bounding box center [244, 115] width 306 height 16
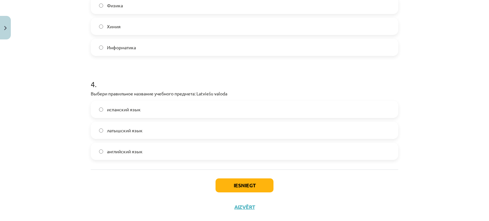
scroll to position [383, 0]
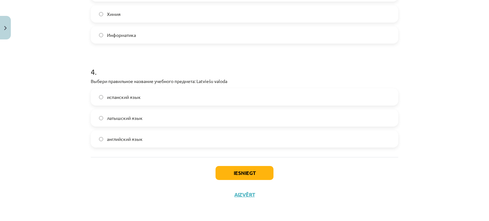
click at [137, 122] on label "латышский язык" at bounding box center [244, 118] width 306 height 16
click at [250, 174] on button "Iesniegt" at bounding box center [245, 173] width 58 height 14
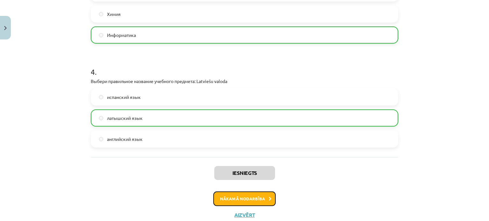
click at [241, 197] on button "Nākamā nodarbība" at bounding box center [244, 199] width 62 height 15
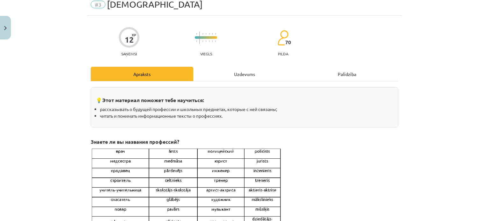
scroll to position [16, 0]
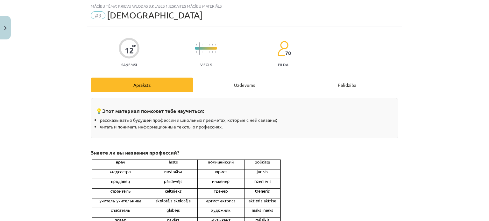
click at [238, 88] on div "Uzdevums" at bounding box center [244, 85] width 103 height 14
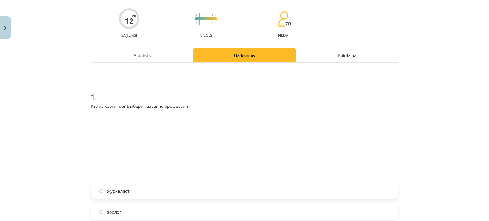
scroll to position [48, 0]
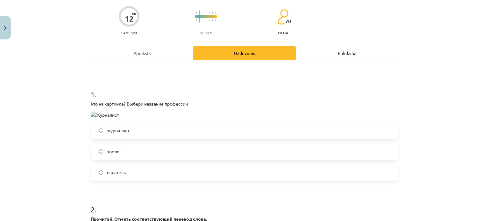
click at [137, 132] on label "журналист" at bounding box center [244, 131] width 306 height 16
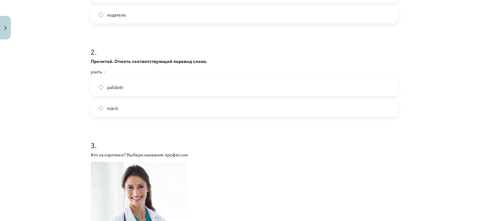
scroll to position [207, 0]
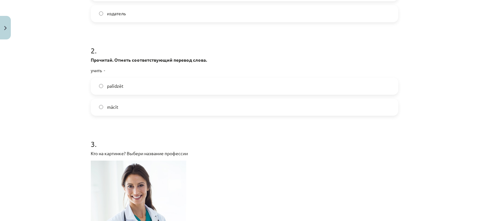
click at [132, 109] on label "mācīt" at bounding box center [244, 107] width 306 height 16
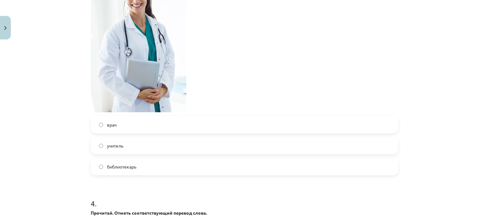
scroll to position [430, 0]
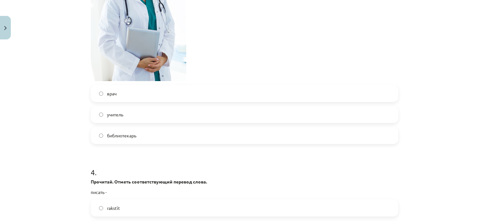
click at [121, 95] on label "врач" at bounding box center [244, 94] width 306 height 16
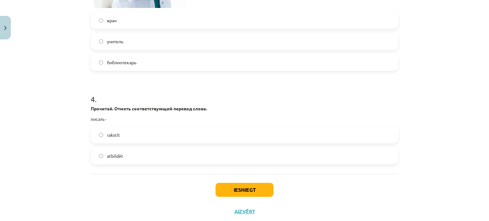
scroll to position [520, 0]
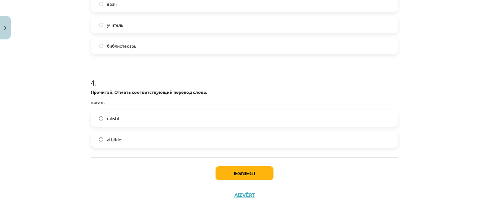
click at [143, 122] on label "rakstīt" at bounding box center [244, 119] width 306 height 16
click at [258, 173] on button "Iesniegt" at bounding box center [245, 174] width 58 height 14
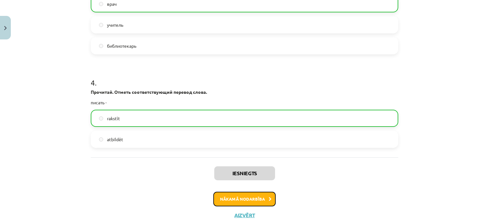
click at [257, 199] on button "Nākamā nodarbība" at bounding box center [244, 199] width 62 height 15
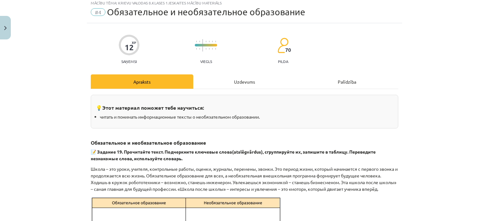
scroll to position [16, 0]
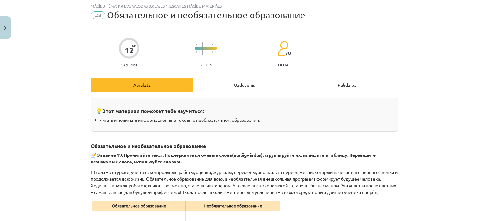
click at [230, 87] on div "Uzdevums" at bounding box center [244, 85] width 103 height 14
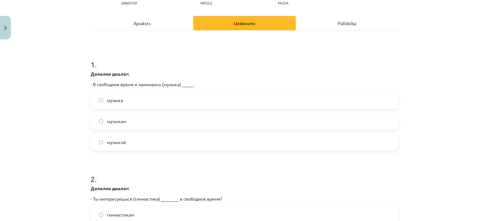
scroll to position [80, 0]
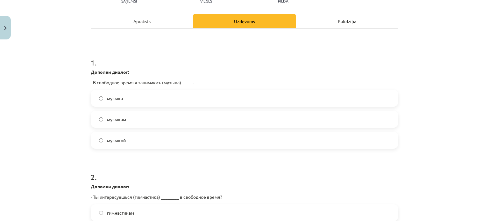
click at [141, 139] on label "музыкой" at bounding box center [244, 140] width 306 height 16
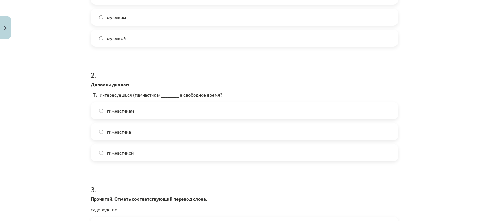
scroll to position [207, 0]
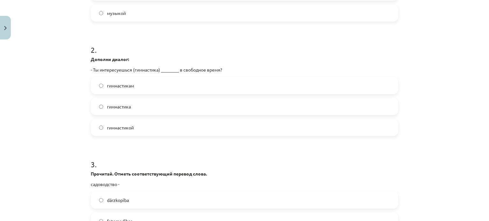
click at [148, 87] on label "гимнастикам" at bounding box center [244, 86] width 306 height 16
click at [144, 126] on label "гимнастикой" at bounding box center [244, 128] width 306 height 16
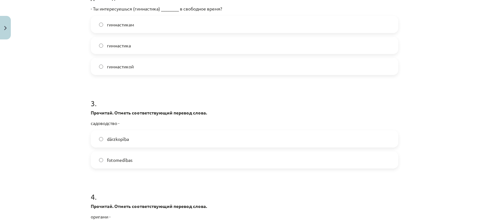
scroll to position [271, 0]
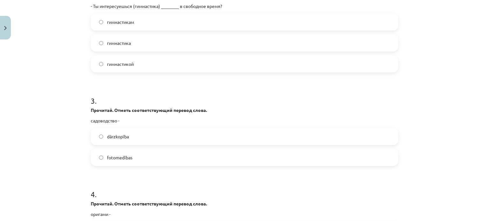
click at [132, 138] on label "dārzkopība" at bounding box center [244, 137] width 306 height 16
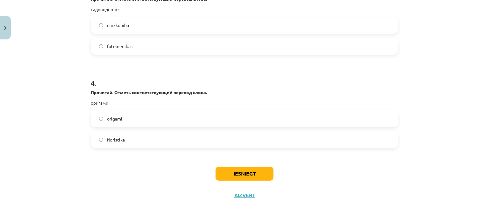
scroll to position [383, 0]
click at [143, 118] on label "origami" at bounding box center [244, 118] width 306 height 16
click at [254, 169] on button "Iesniegt" at bounding box center [245, 173] width 58 height 14
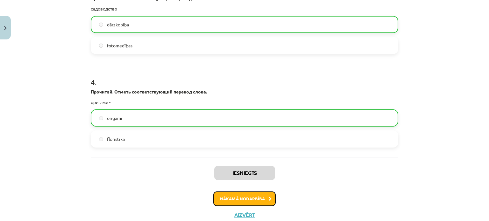
click at [263, 199] on button "Nākamā nodarbība" at bounding box center [244, 199] width 62 height 15
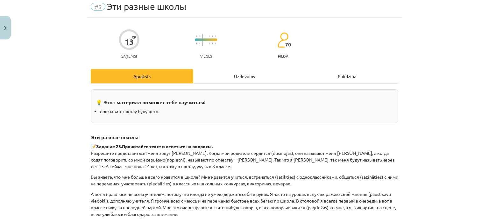
scroll to position [16, 0]
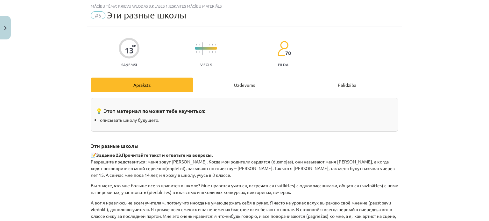
click at [231, 81] on div "Uzdevums" at bounding box center [244, 85] width 103 height 14
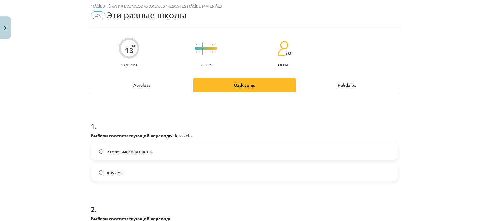
drag, startPoint x: 431, startPoint y: 68, endPoint x: 412, endPoint y: 76, distance: 19.9
click at [431, 68] on div "Mācību tēma: Krievu valodas 8.klases 1.ieskaites mācību materiāls #5 Эти разные…" at bounding box center [244, 110] width 489 height 221
click at [162, 148] on label "экологическая школа" at bounding box center [244, 152] width 306 height 16
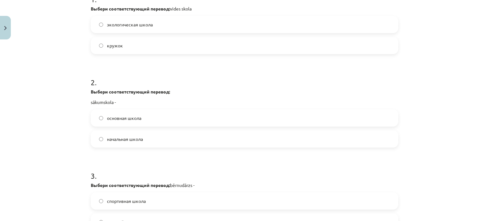
scroll to position [143, 0]
click at [145, 118] on label "основная школа" at bounding box center [244, 118] width 306 height 16
click at [140, 136] on label "начальная школа" at bounding box center [244, 139] width 306 height 16
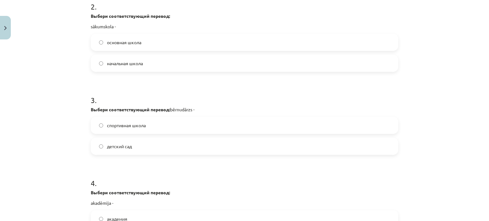
scroll to position [239, 0]
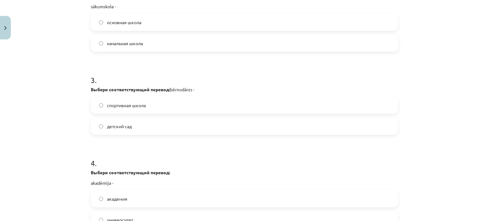
click at [139, 125] on label "детский сад" at bounding box center [244, 126] width 306 height 16
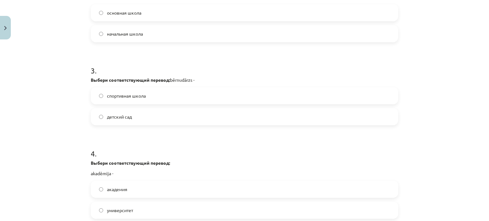
scroll to position [303, 0]
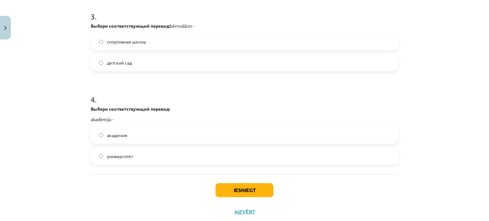
click at [132, 139] on label "академия" at bounding box center [244, 135] width 306 height 16
click at [234, 188] on button "Iesniegt" at bounding box center [245, 190] width 58 height 14
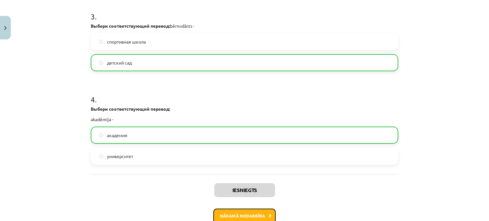
click at [241, 211] on button "Nākamā nodarbība" at bounding box center [244, 216] width 62 height 15
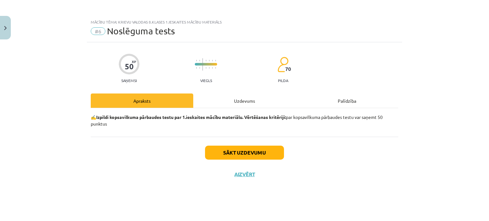
click at [242, 149] on div "Sākt uzdevumu Aizvērt" at bounding box center [245, 159] width 308 height 45
click at [236, 153] on button "Sākt uzdevumu" at bounding box center [244, 153] width 79 height 14
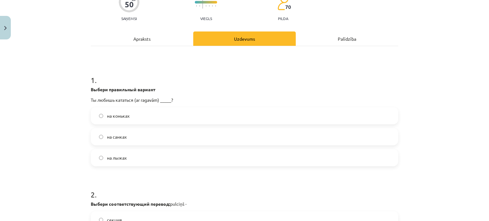
scroll to position [64, 0]
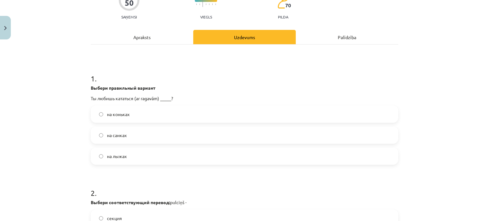
click at [126, 119] on label "на коньках" at bounding box center [244, 114] width 306 height 16
click at [137, 138] on label "на санках" at bounding box center [244, 135] width 306 height 16
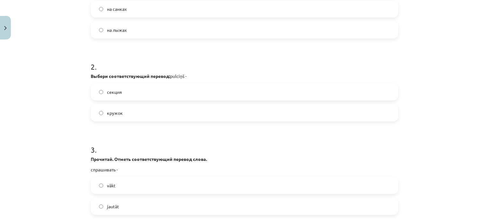
scroll to position [191, 0]
click at [131, 113] on label "кружок" at bounding box center [244, 112] width 306 height 16
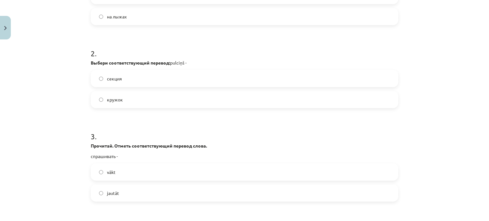
scroll to position [255, 0]
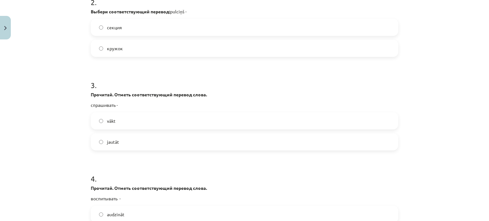
click at [132, 144] on label "jautāt" at bounding box center [244, 142] width 306 height 16
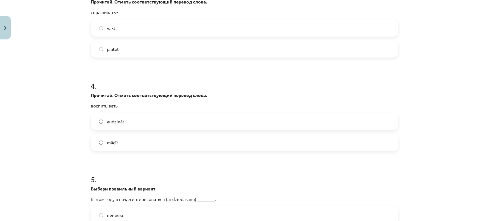
scroll to position [350, 0]
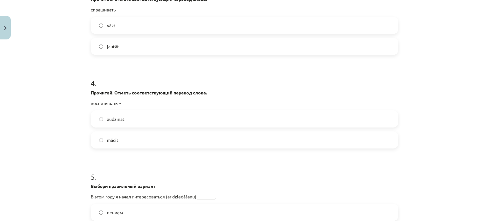
click at [131, 121] on label "audzināt" at bounding box center [244, 119] width 306 height 16
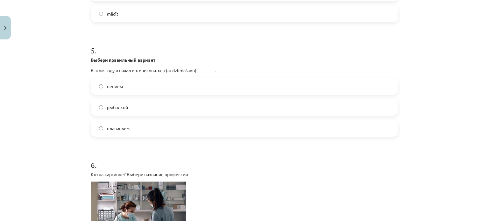
scroll to position [478, 0]
click at [121, 92] on label "пением" at bounding box center [244, 85] width 306 height 16
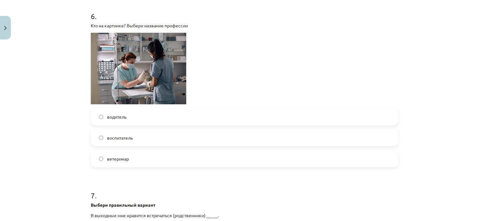
scroll to position [637, 0]
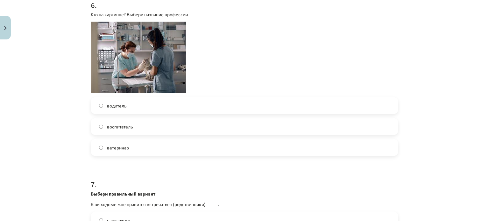
click at [140, 147] on label "ветеринар" at bounding box center [244, 148] width 306 height 16
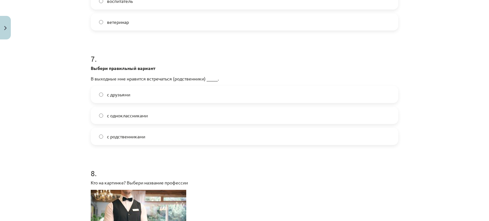
scroll to position [764, 0]
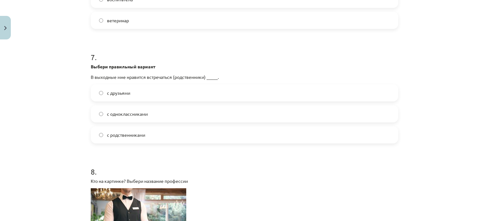
click at [149, 141] on label "с родственниками" at bounding box center [244, 135] width 306 height 16
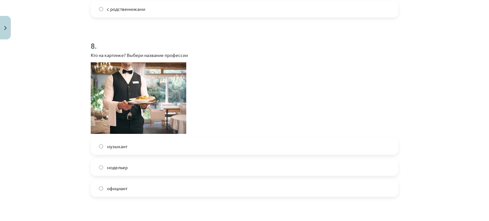
scroll to position [892, 0]
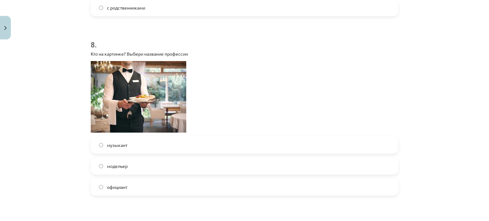
click at [132, 188] on label "официант" at bounding box center [244, 187] width 306 height 16
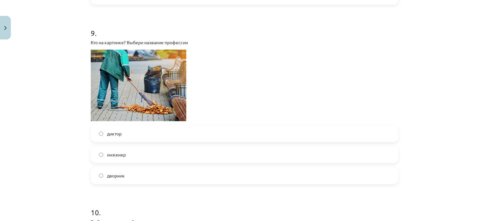
click at [145, 174] on label "дворник" at bounding box center [244, 176] width 306 height 16
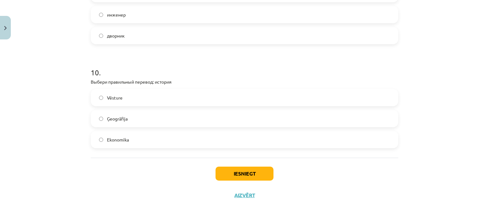
scroll to position [1224, 0]
click at [127, 99] on label "Vēsture" at bounding box center [244, 97] width 306 height 16
click at [234, 173] on button "Iesniegt" at bounding box center [245, 173] width 58 height 14
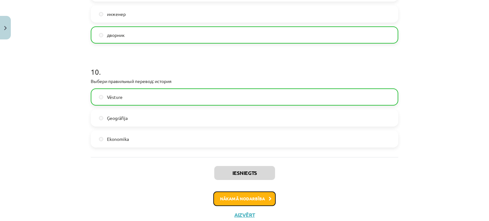
click at [255, 198] on button "Nākamā nodarbība" at bounding box center [244, 199] width 62 height 15
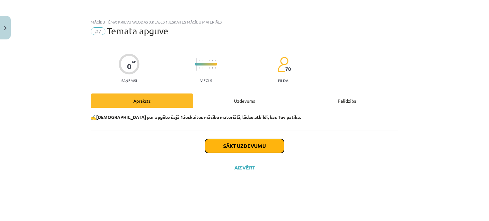
click at [247, 140] on button "Sākt uzdevumu" at bounding box center [244, 146] width 79 height 14
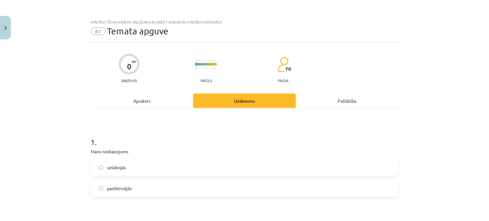
click at [149, 187] on label "pasliktinājās" at bounding box center [244, 189] width 306 height 16
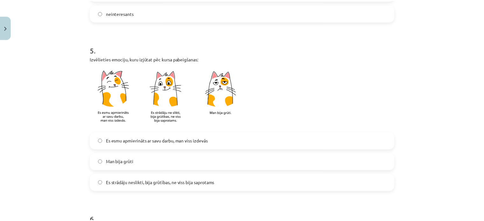
scroll to position [573, 0]
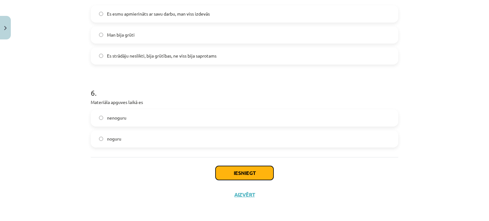
click at [251, 172] on button "Iesniegt" at bounding box center [245, 173] width 58 height 14
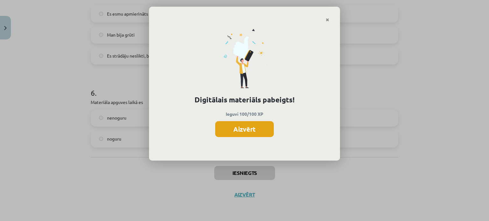
click at [250, 131] on button "Aizvērt" at bounding box center [244, 129] width 59 height 16
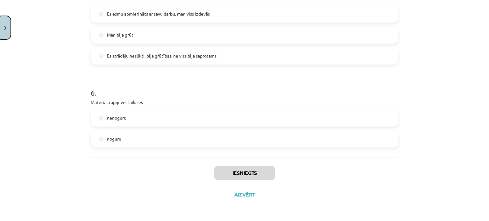
click at [7, 29] on button "Close" at bounding box center [5, 28] width 11 height 24
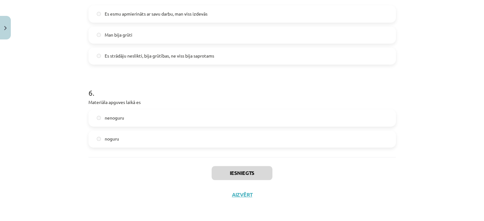
click at [35, 117] on div "Mācību tēma: Krievu valodas 8.klases 1.ieskaites mācību materiāls #7 Temata apg…" at bounding box center [242, 110] width 484 height 221
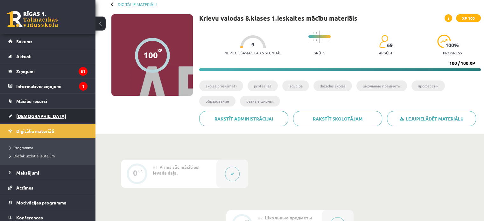
click at [27, 116] on span "[DEMOGRAPHIC_DATA]" at bounding box center [41, 116] width 50 height 6
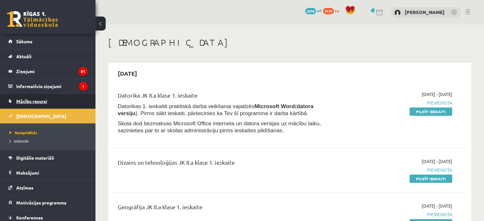
click at [41, 105] on link "Mācību resursi" at bounding box center [47, 101] width 79 height 15
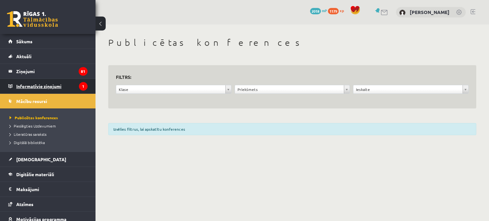
click at [36, 84] on legend "Informatīvie ziņojumi 1" at bounding box center [51, 86] width 71 height 15
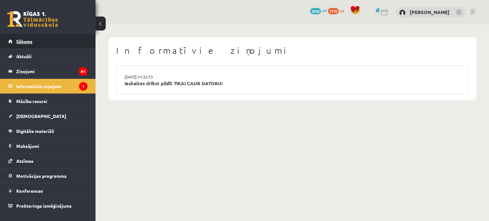
click at [38, 46] on link "Sākums" at bounding box center [47, 41] width 79 height 15
